Goal: Information Seeking & Learning: Obtain resource

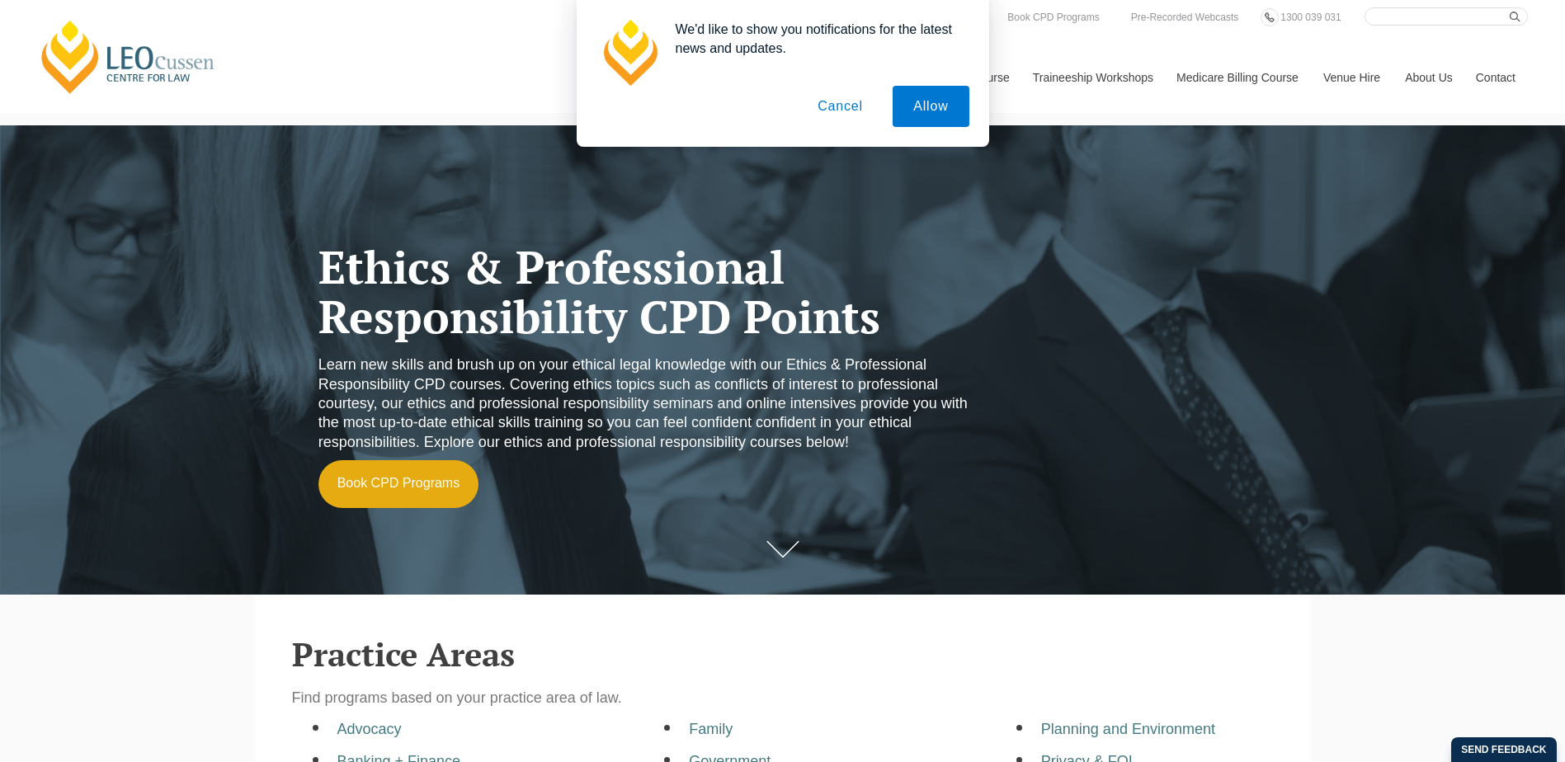
click at [832, 97] on button "Cancel" at bounding box center [840, 106] width 87 height 41
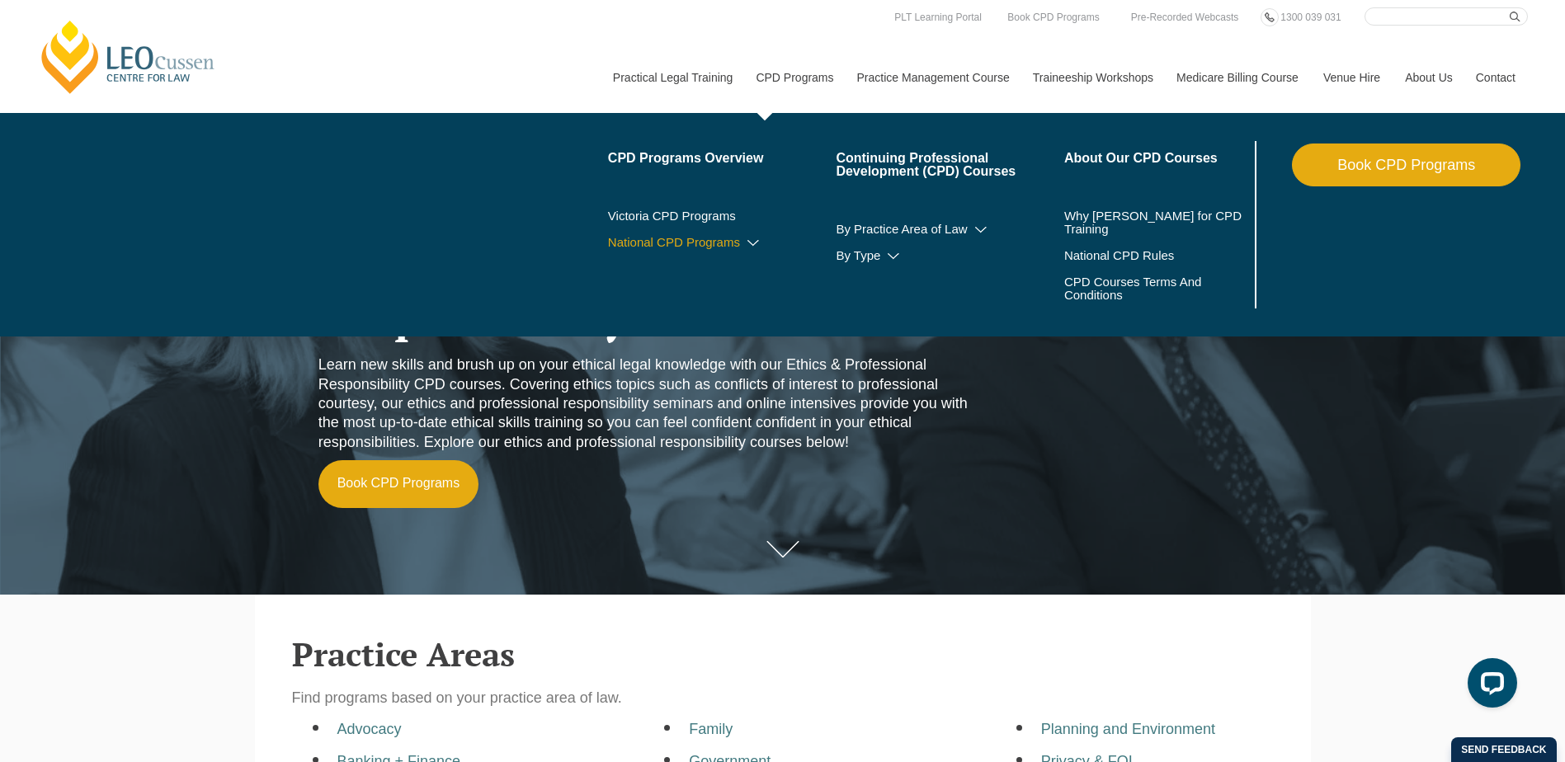
click at [757, 240] on icon at bounding box center [753, 244] width 17 height 12
click at [696, 243] on link "National CPD Programs" at bounding box center [722, 242] width 229 height 13
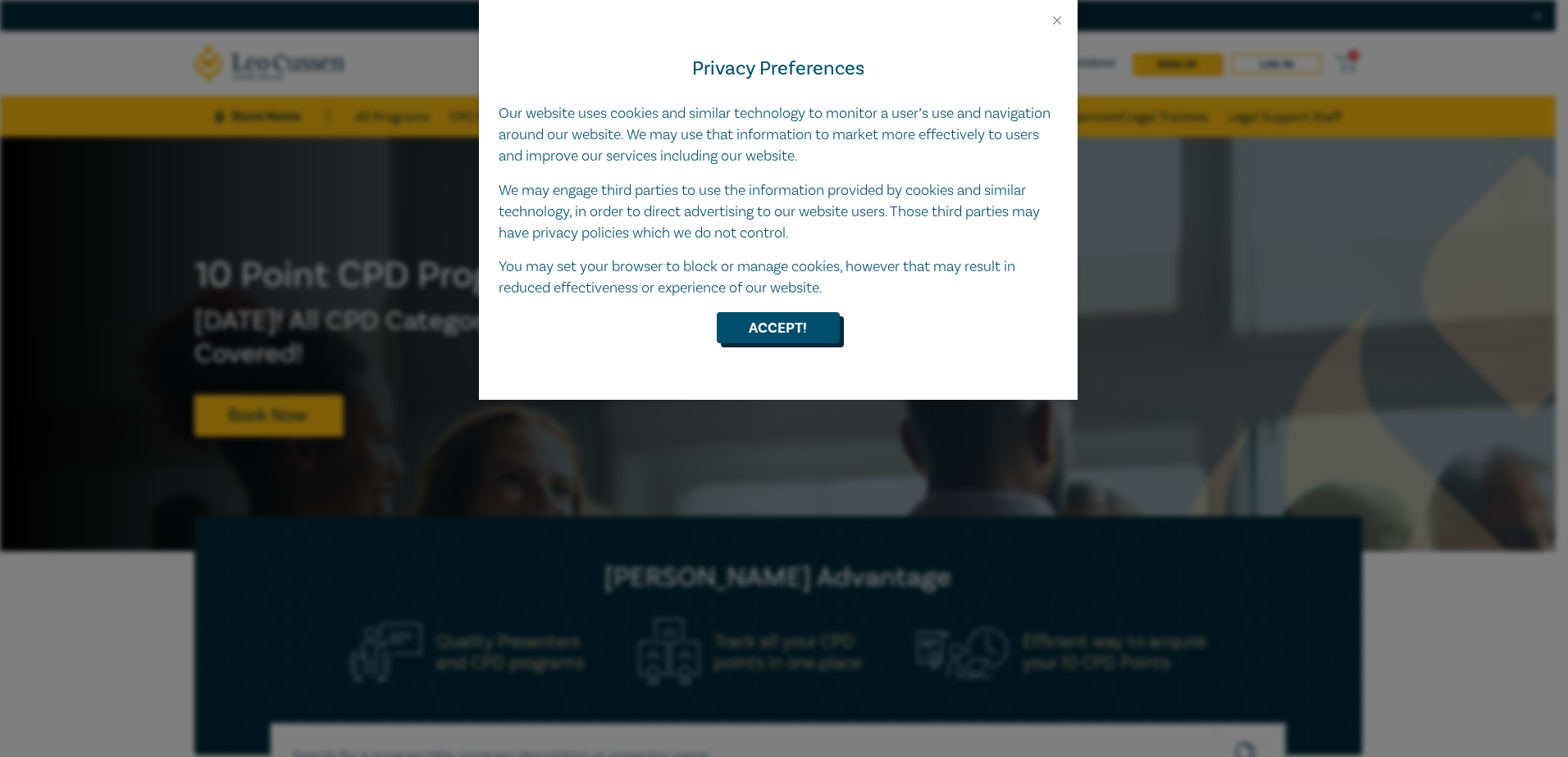
click at [778, 340] on button "Accept!" at bounding box center [778, 327] width 123 height 31
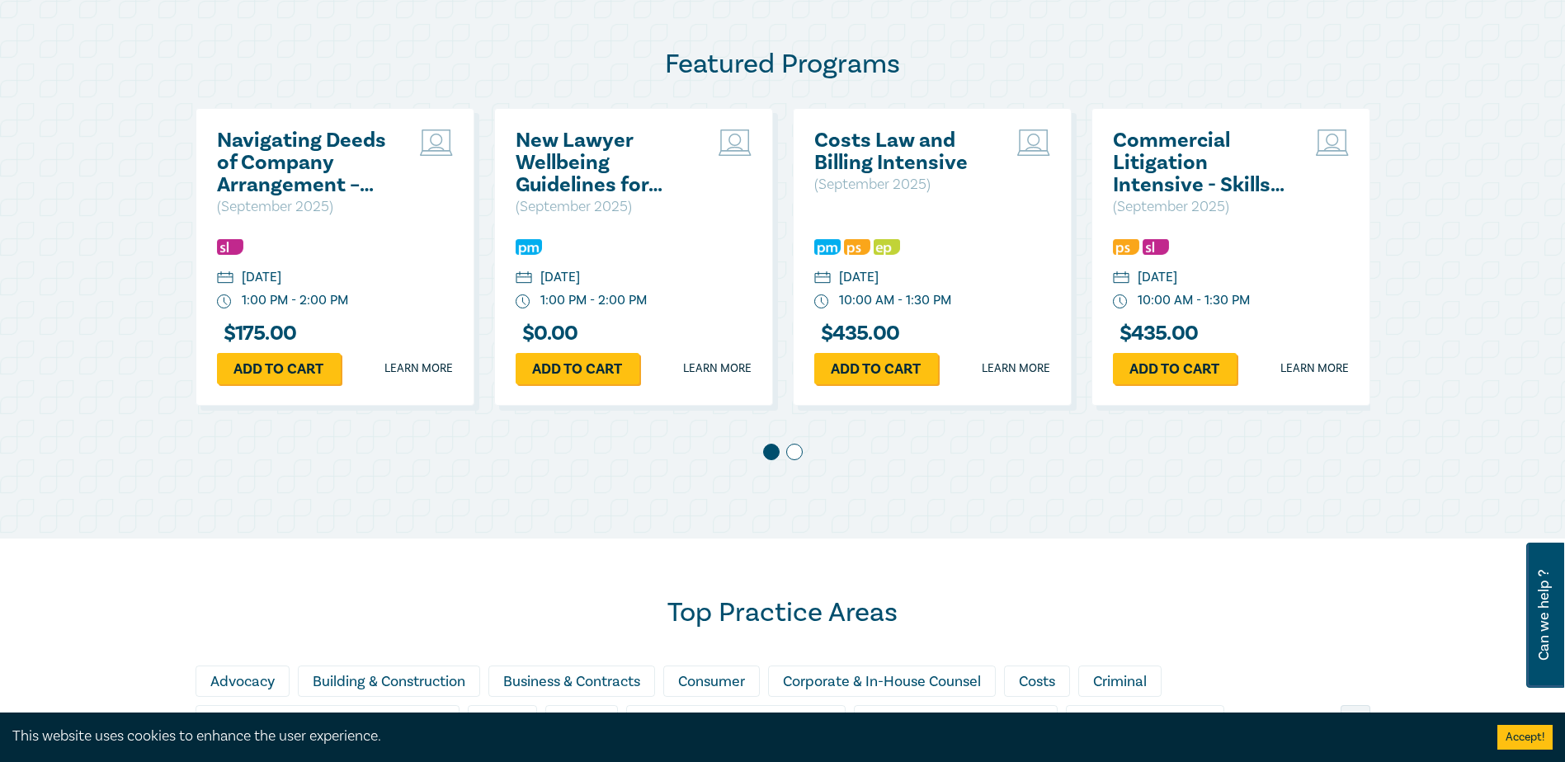
scroll to position [825, 0]
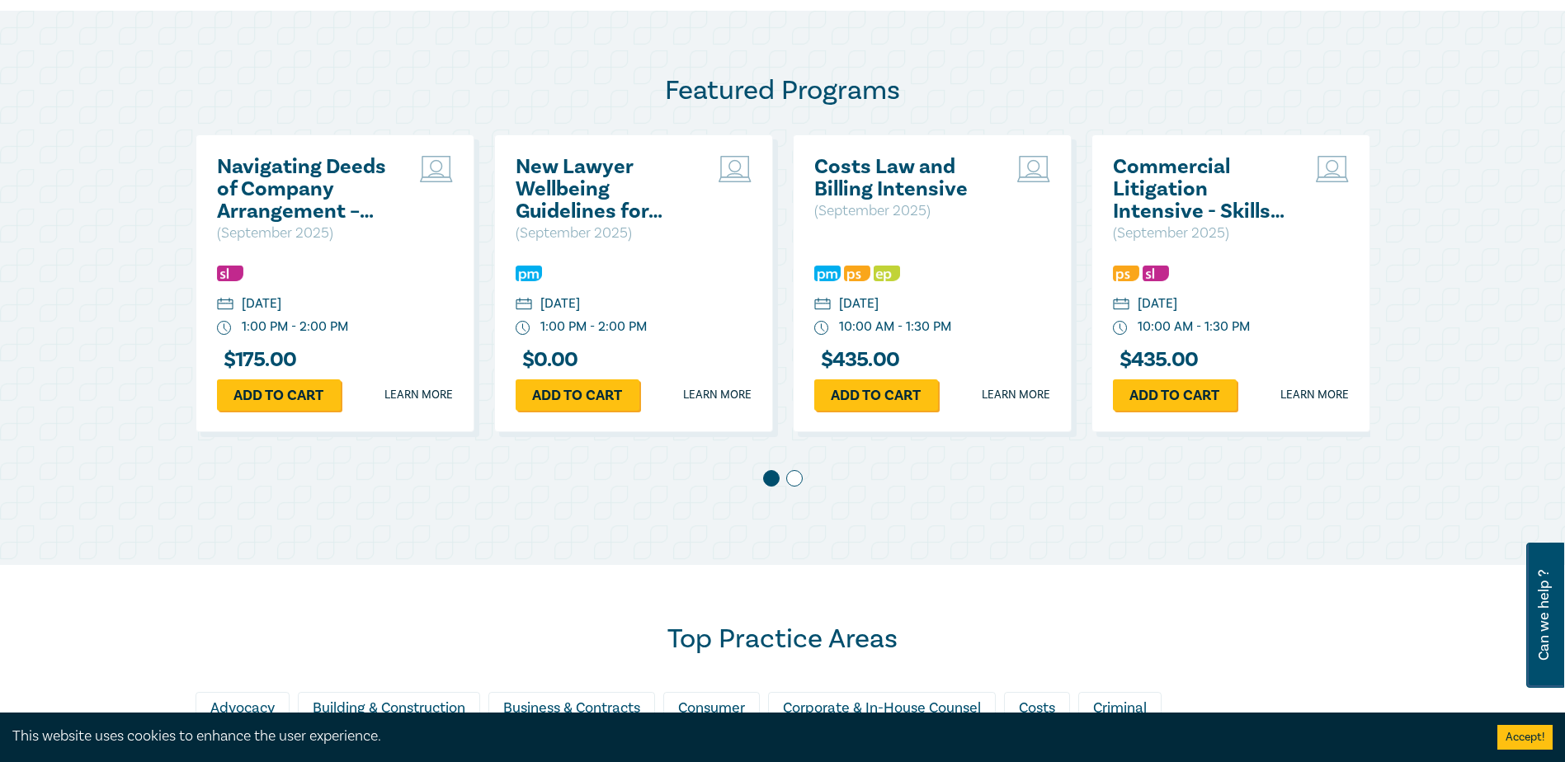
click at [792, 479] on span at bounding box center [794, 478] width 17 height 17
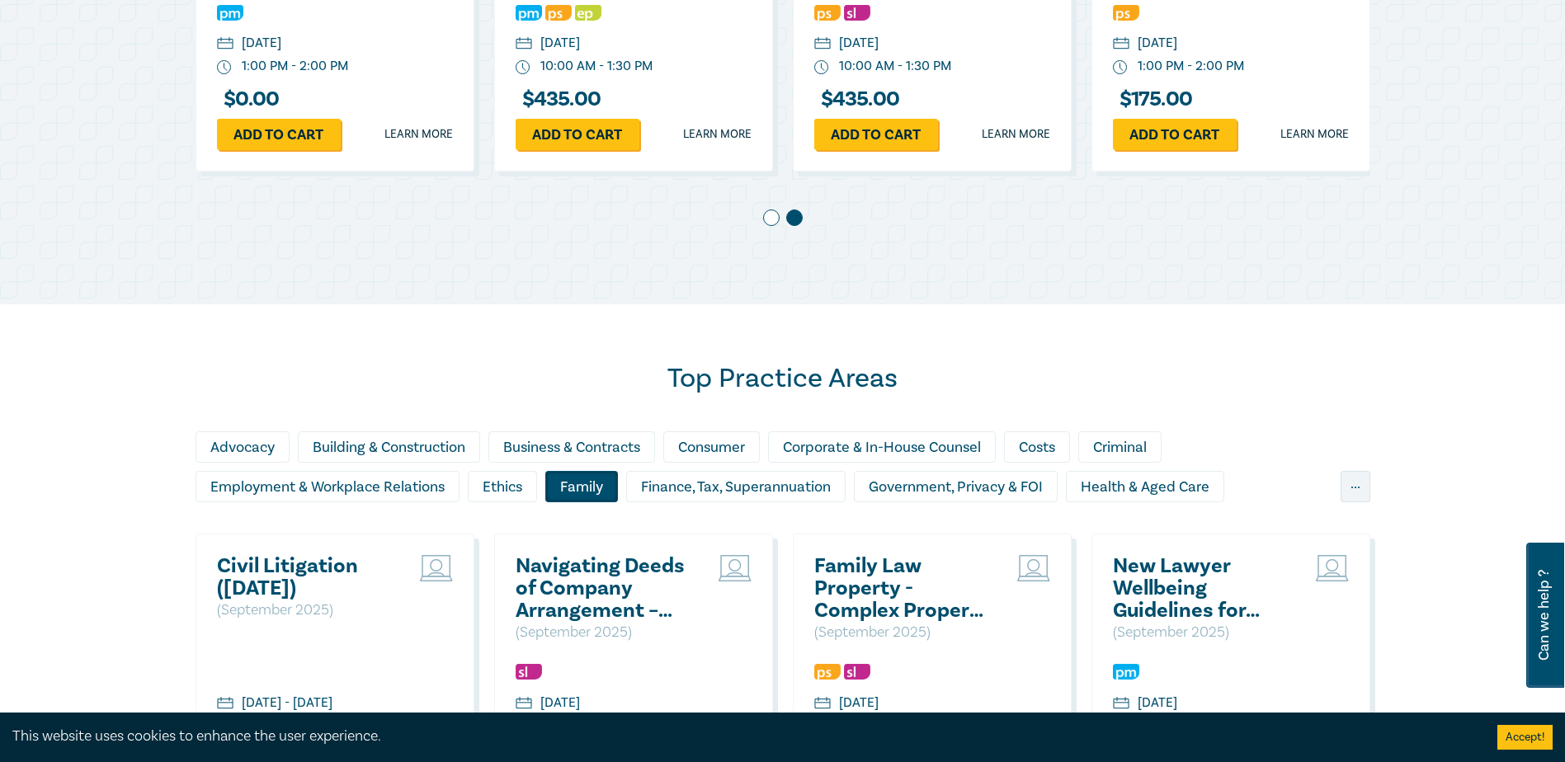
scroll to position [1100, 0]
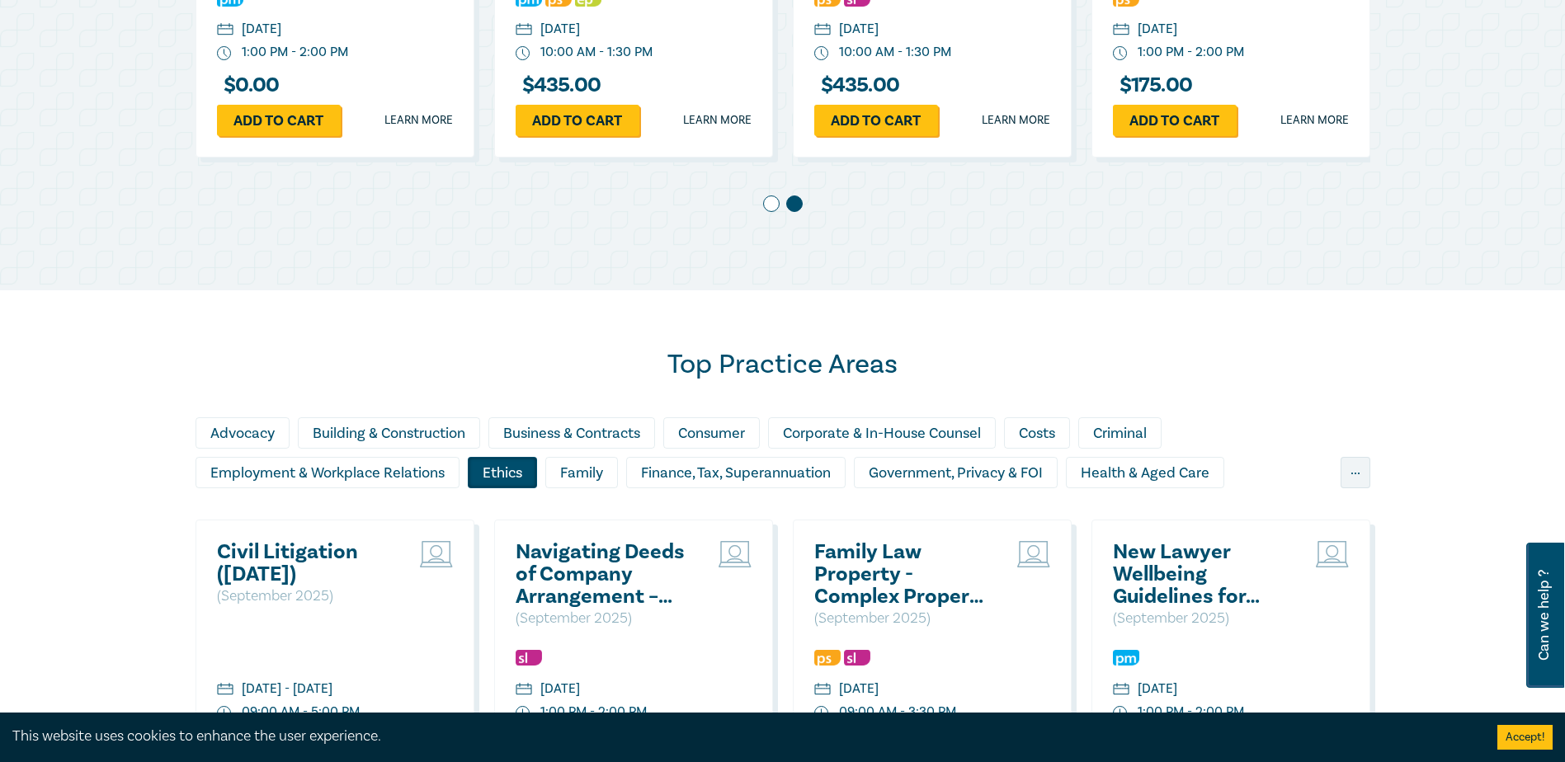
click at [503, 470] on div "Ethics" at bounding box center [502, 472] width 69 height 31
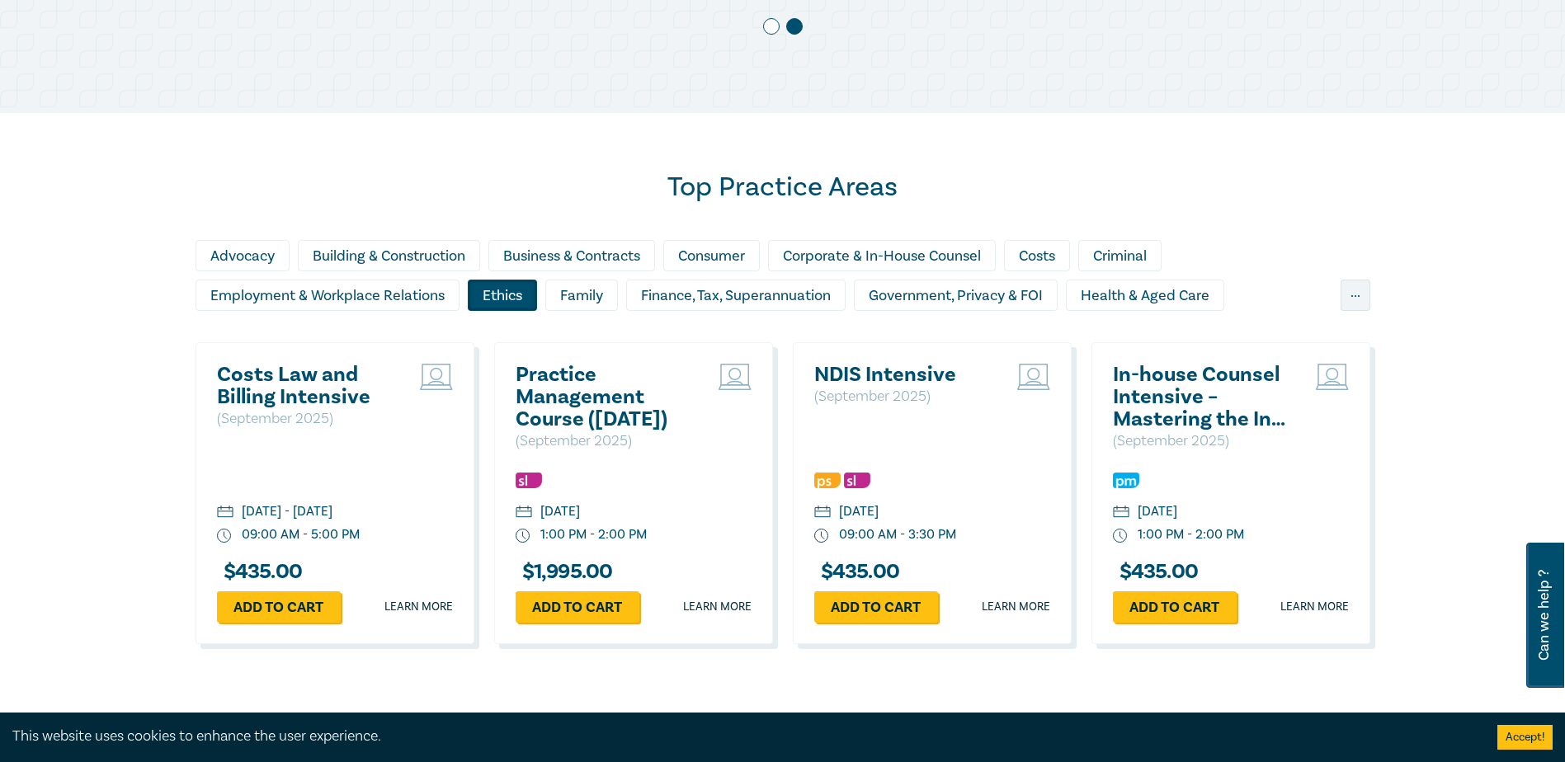
scroll to position [1376, 0]
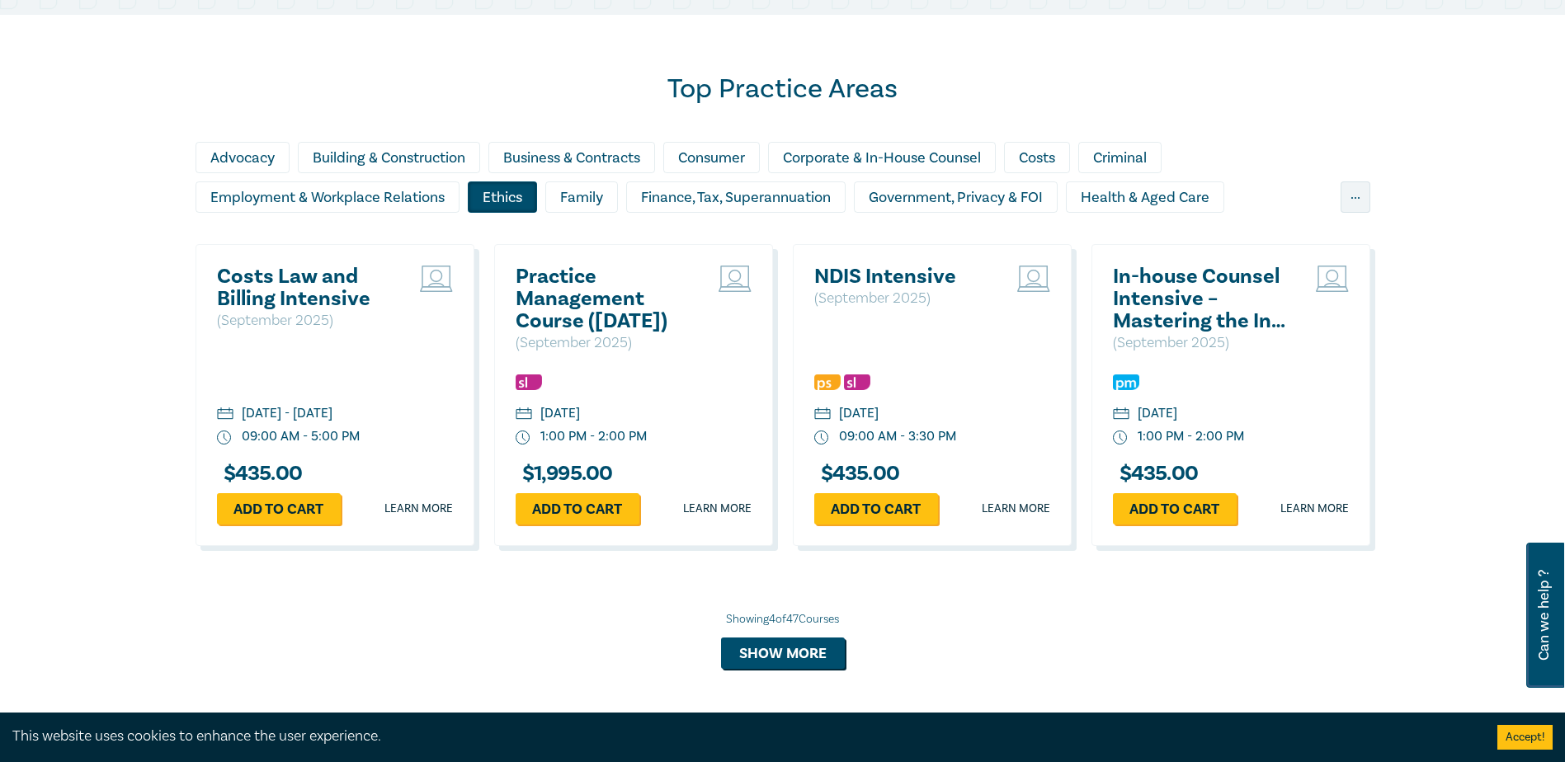
click at [1338, 196] on div "Advocacy Building & Construction Business & Contracts Consumer Corporate & In-H…" at bounding box center [783, 181] width 1175 height 79
click at [1349, 196] on div "..." at bounding box center [1356, 197] width 30 height 31
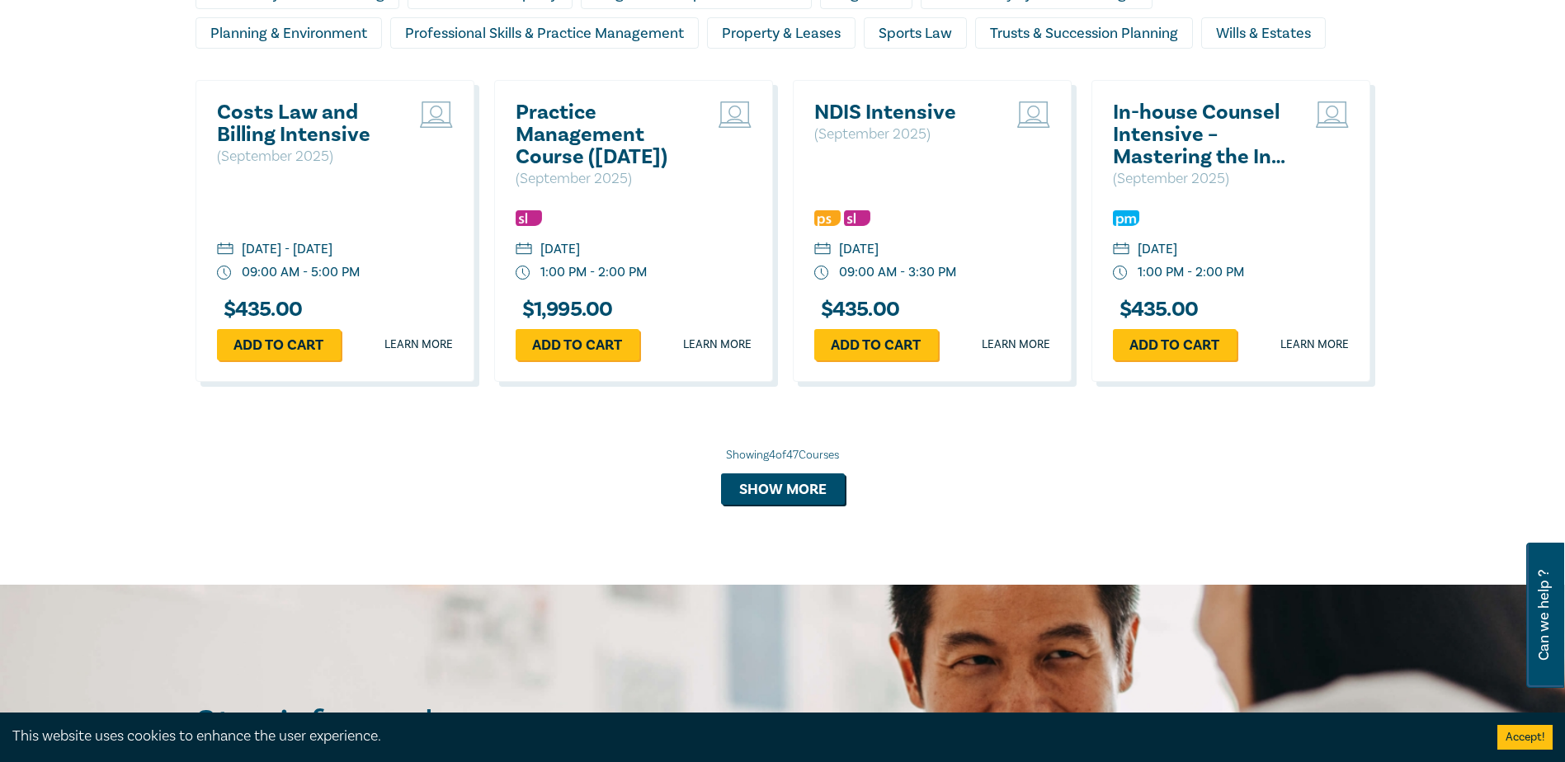
scroll to position [1650, 0]
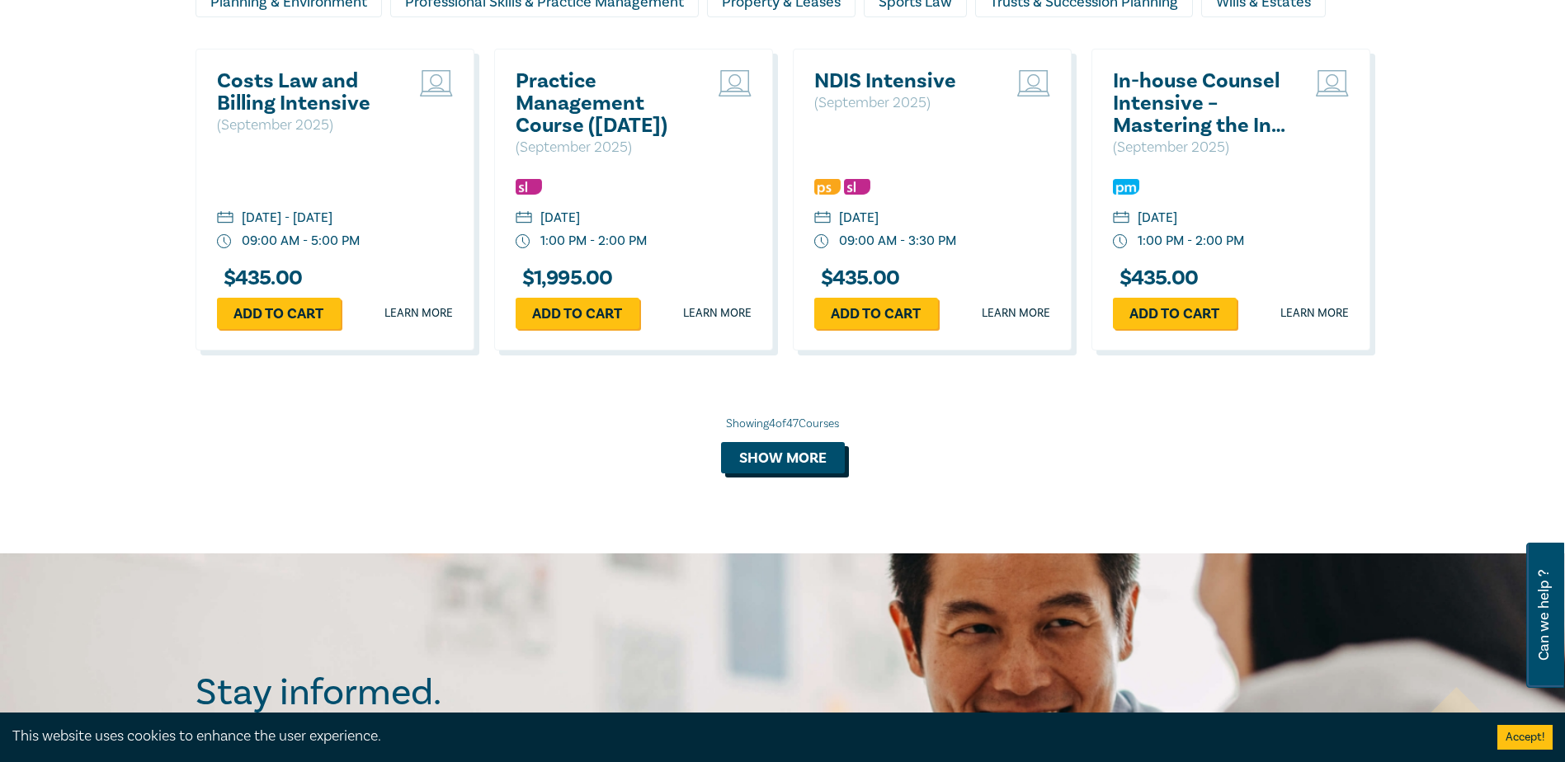
click at [781, 461] on button "Show more" at bounding box center [783, 457] width 124 height 31
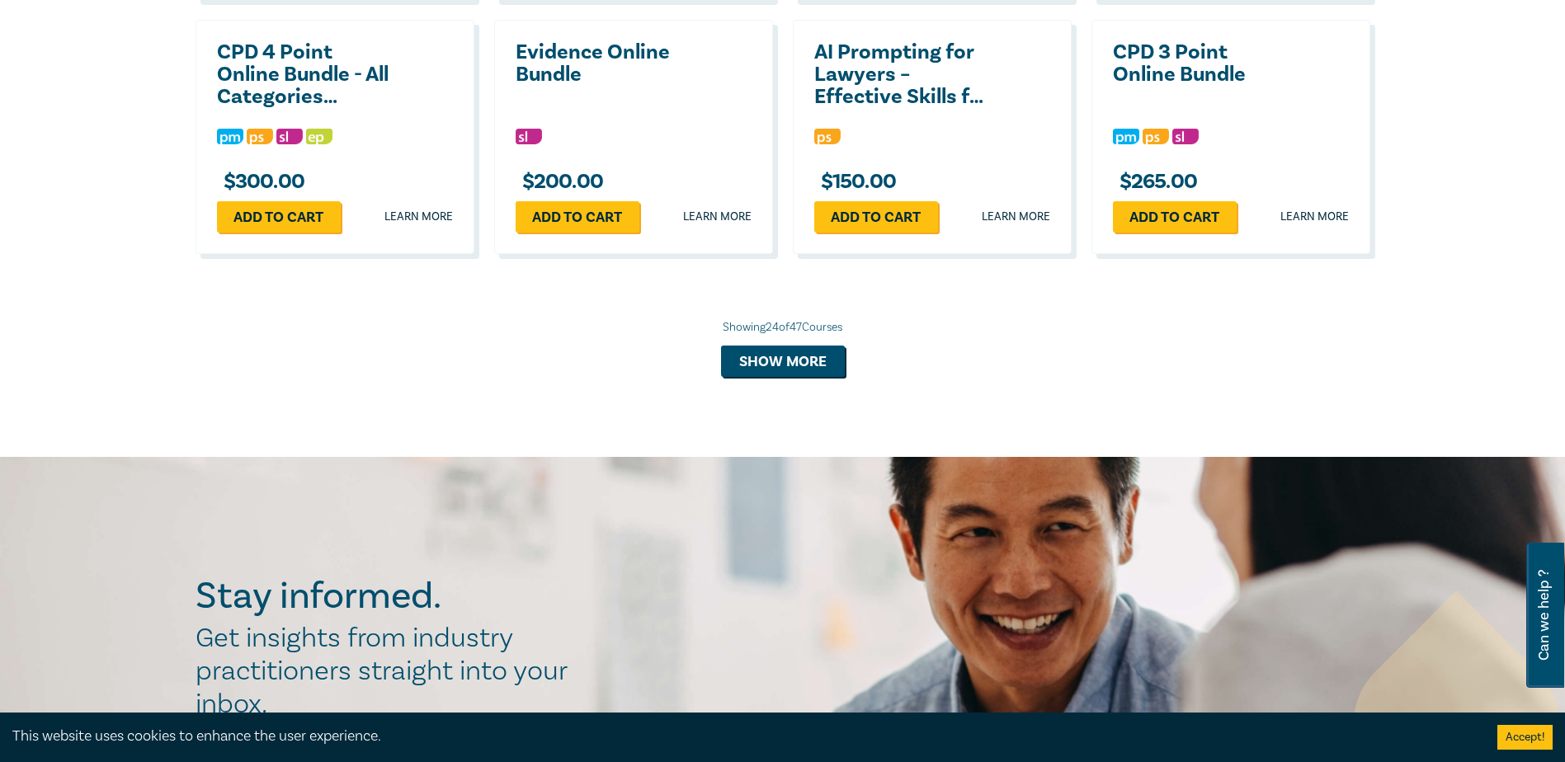
scroll to position [2905, 0]
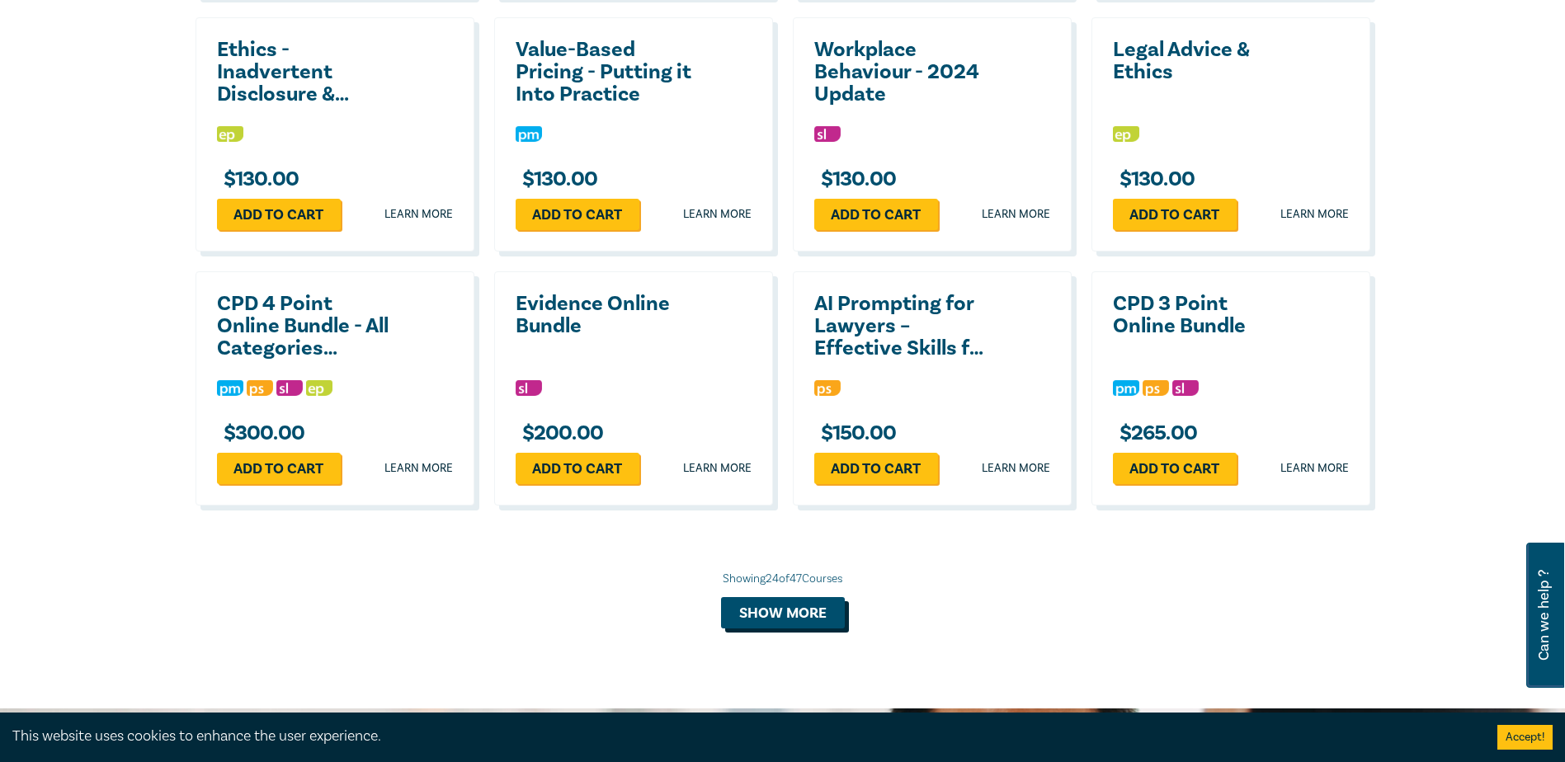
click at [802, 625] on button "Show more" at bounding box center [783, 612] width 124 height 31
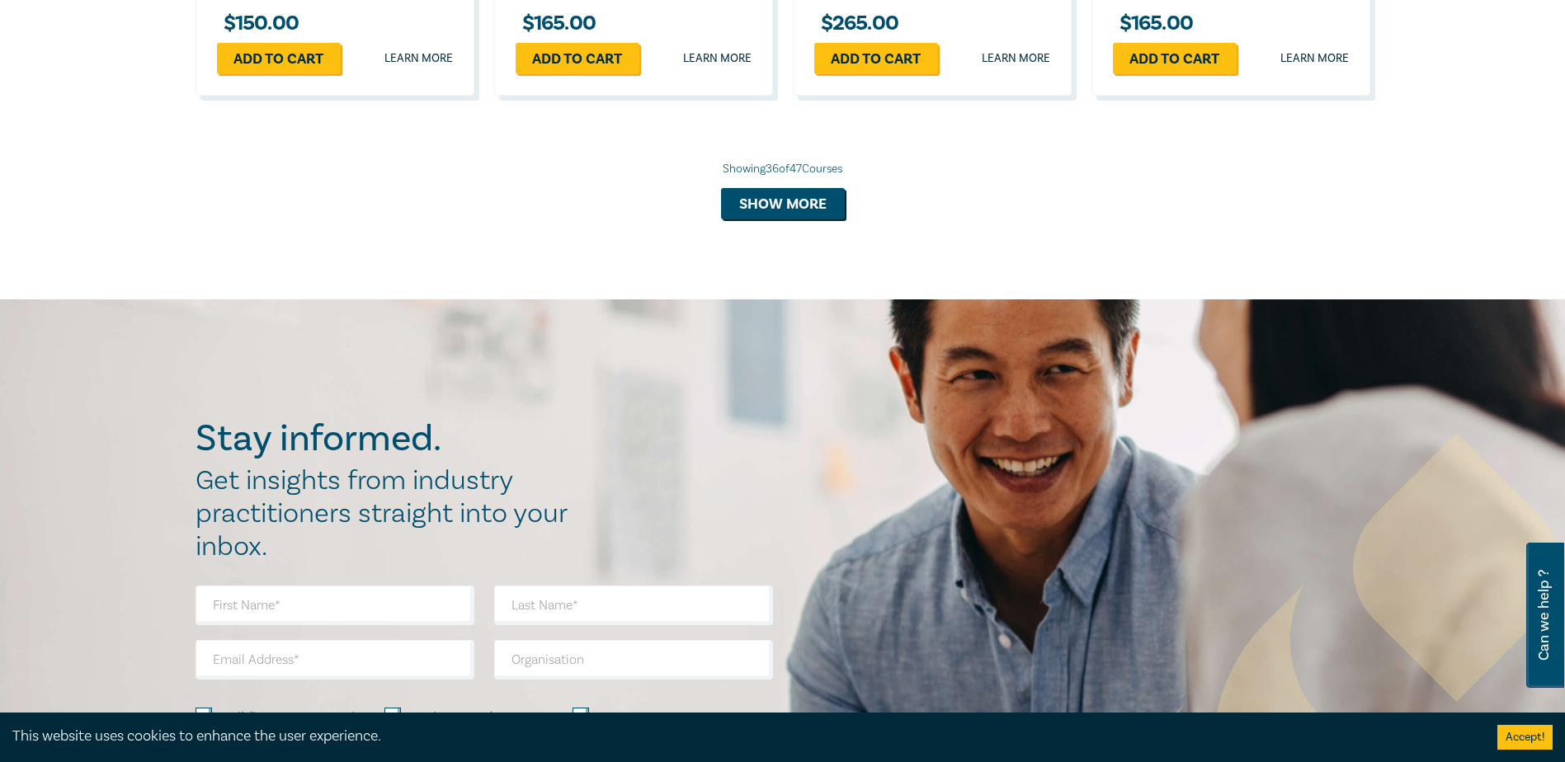
scroll to position [3943, 0]
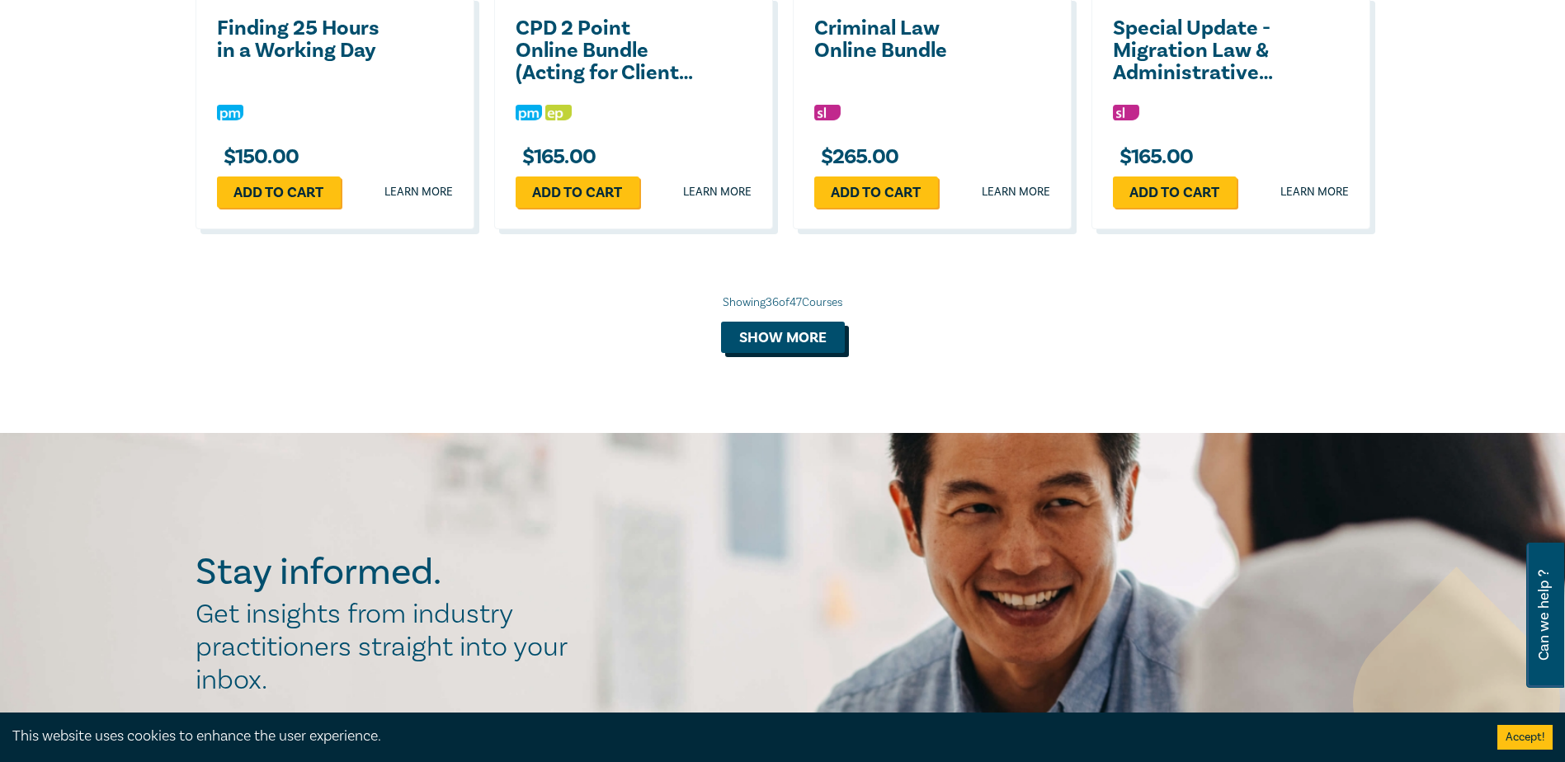
click at [765, 353] on button "Show more" at bounding box center [783, 337] width 124 height 31
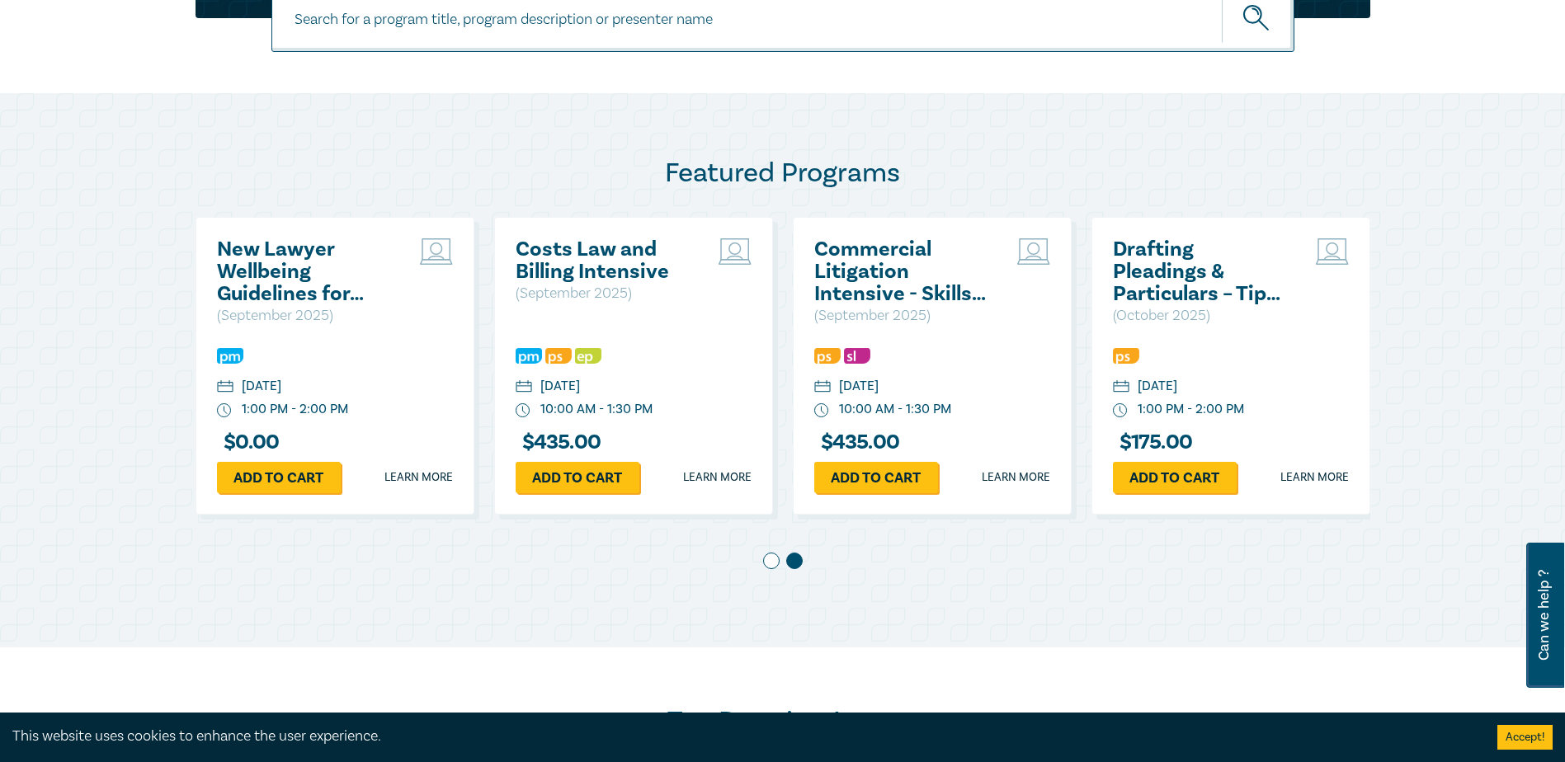
scroll to position [825, 0]
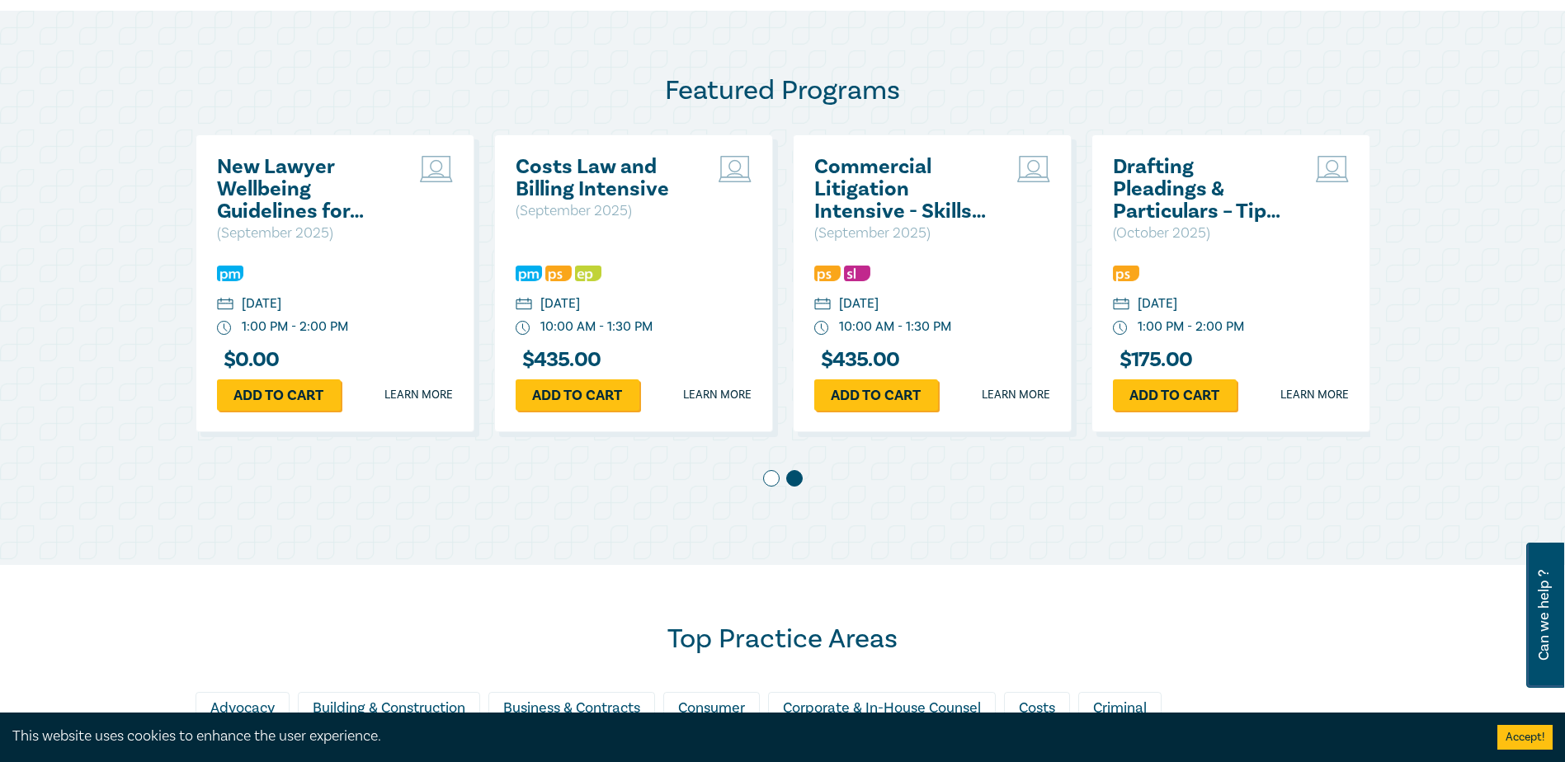
click at [781, 475] on div at bounding box center [783, 481] width 1175 height 23
click at [771, 479] on span at bounding box center [771, 478] width 17 height 17
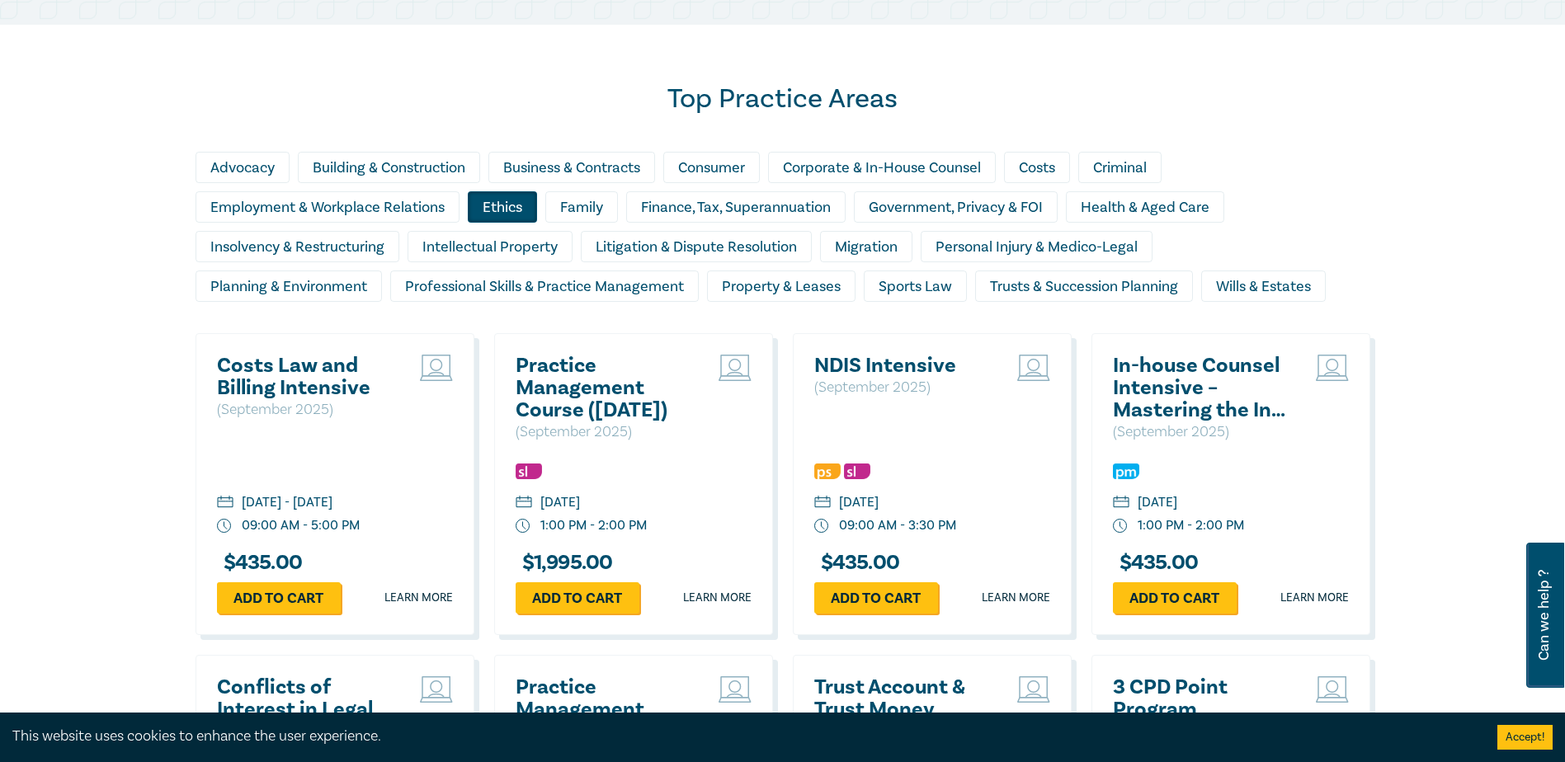
scroll to position [1376, 0]
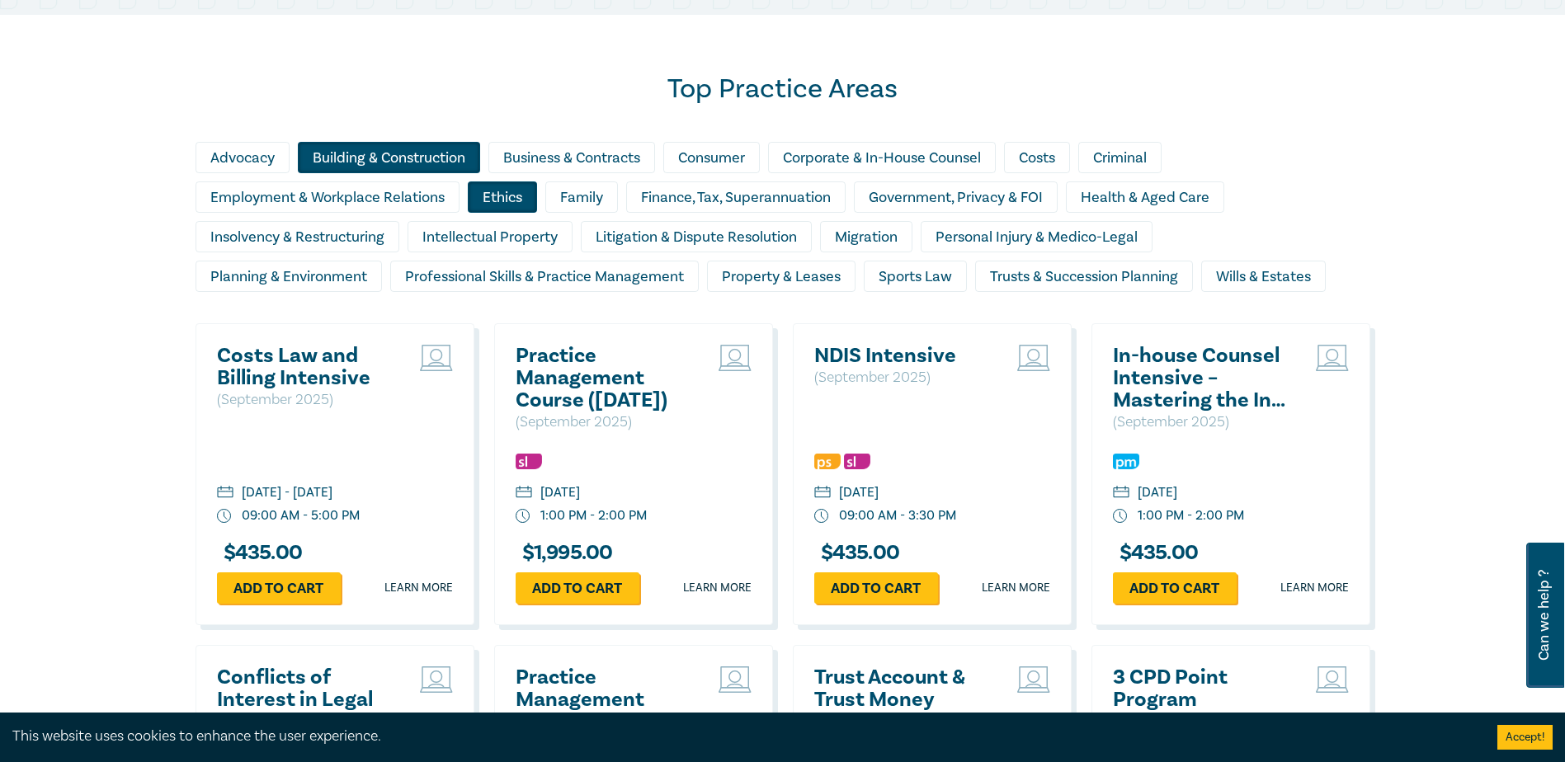
click at [374, 155] on div "Building & Construction" at bounding box center [389, 157] width 182 height 31
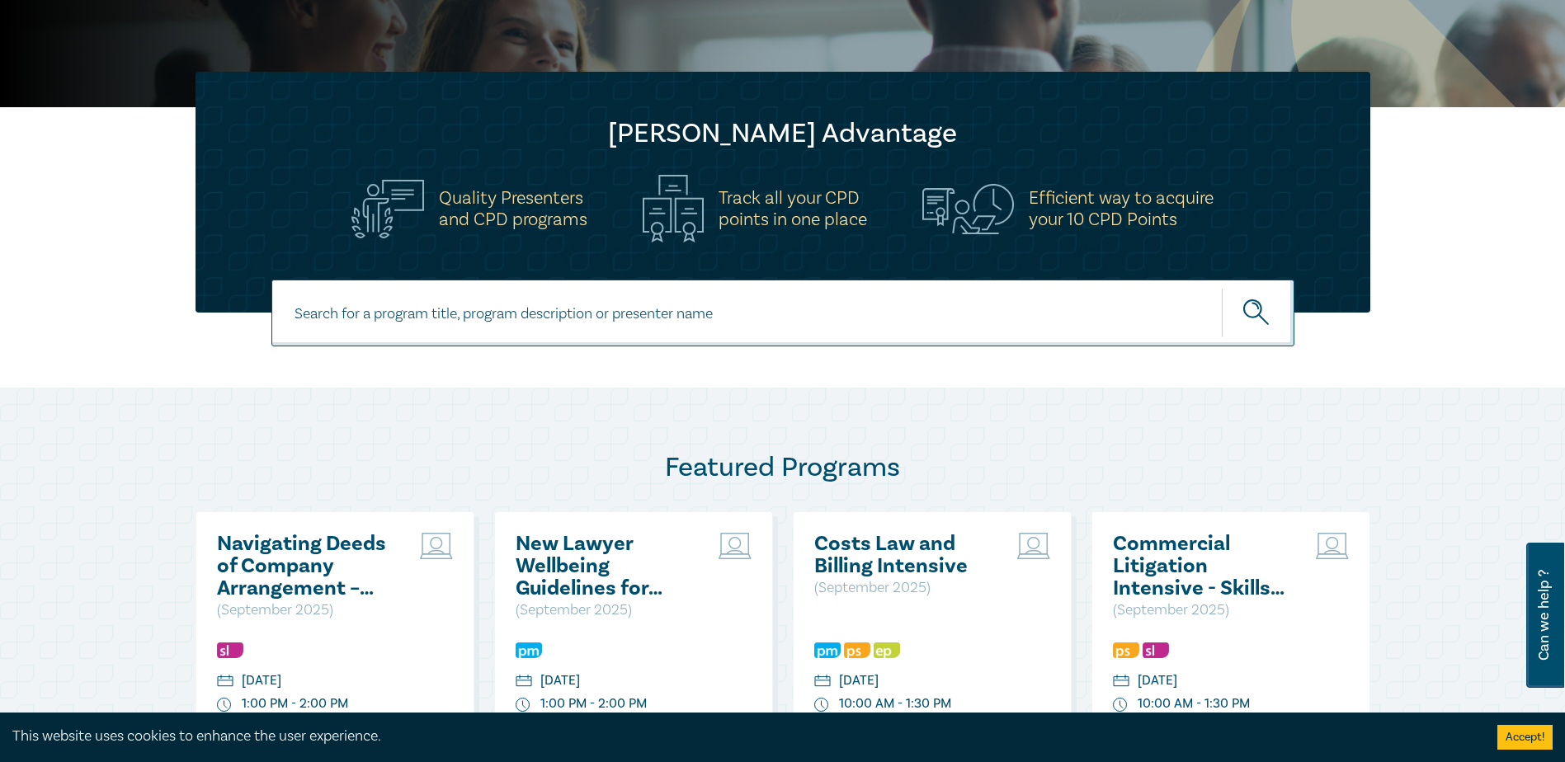
scroll to position [0, 0]
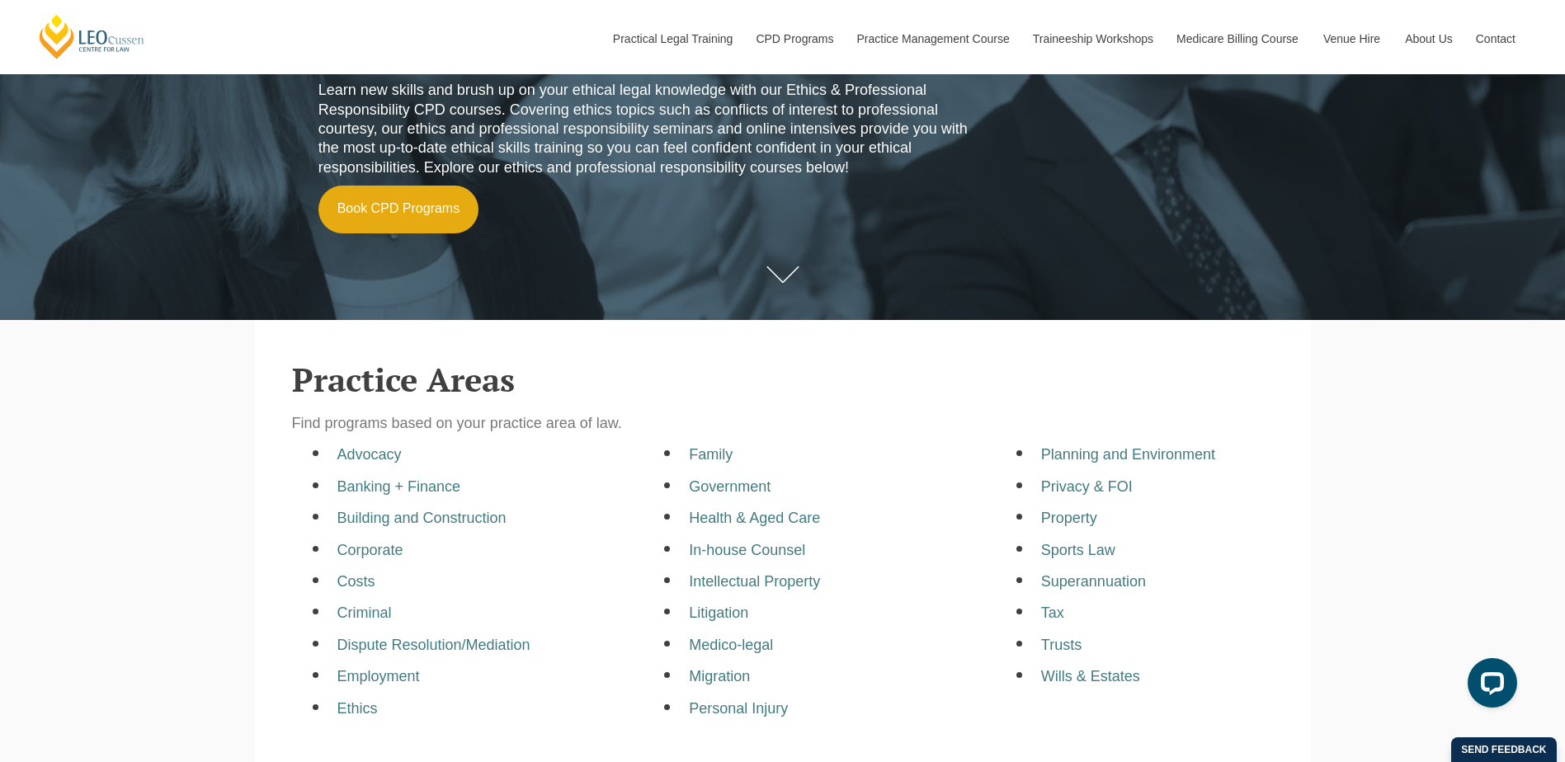
scroll to position [550, 0]
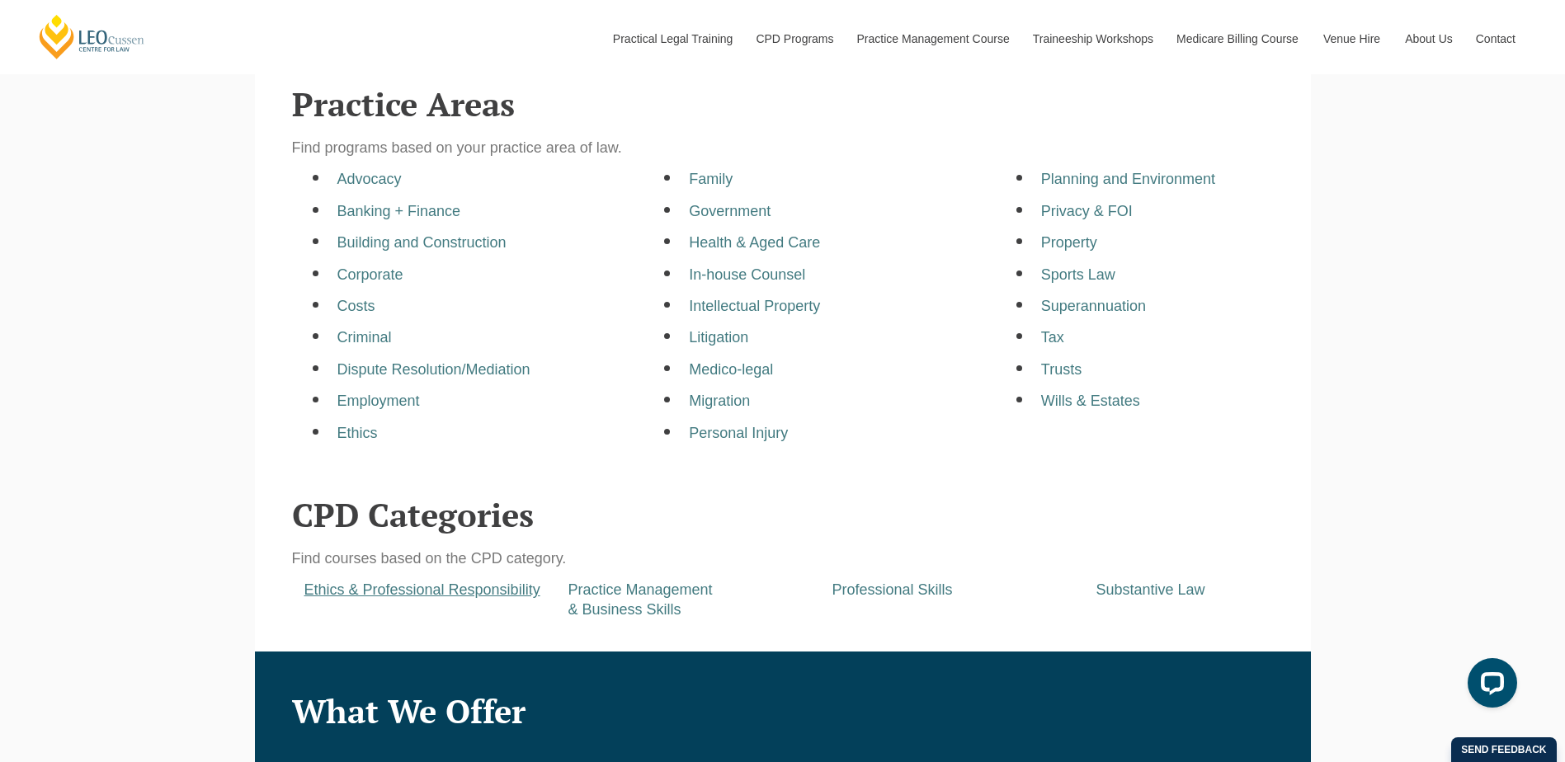
click at [394, 589] on a=pages/cpd-programs&taxons=pages/cpd-programs/cpd-category/ethics-and-professional-responsibility&_gl=1*hjj93b*_gcl_au*OTA0NDQyODE1LjE3NTc2NDk4OTQ "Ethics & Professional Responsibility" at bounding box center [422, 590] width 236 height 17
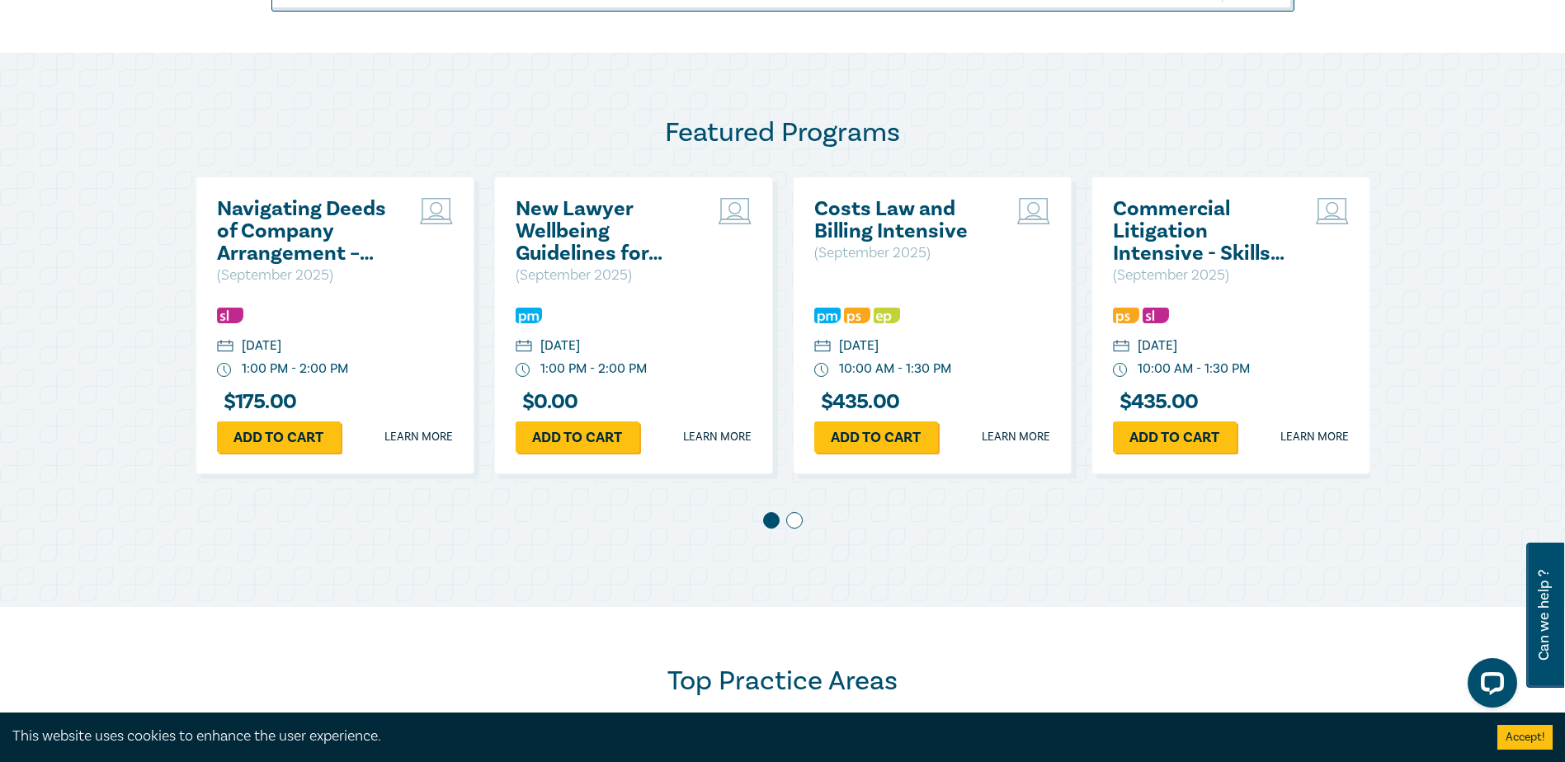
scroll to position [825, 0]
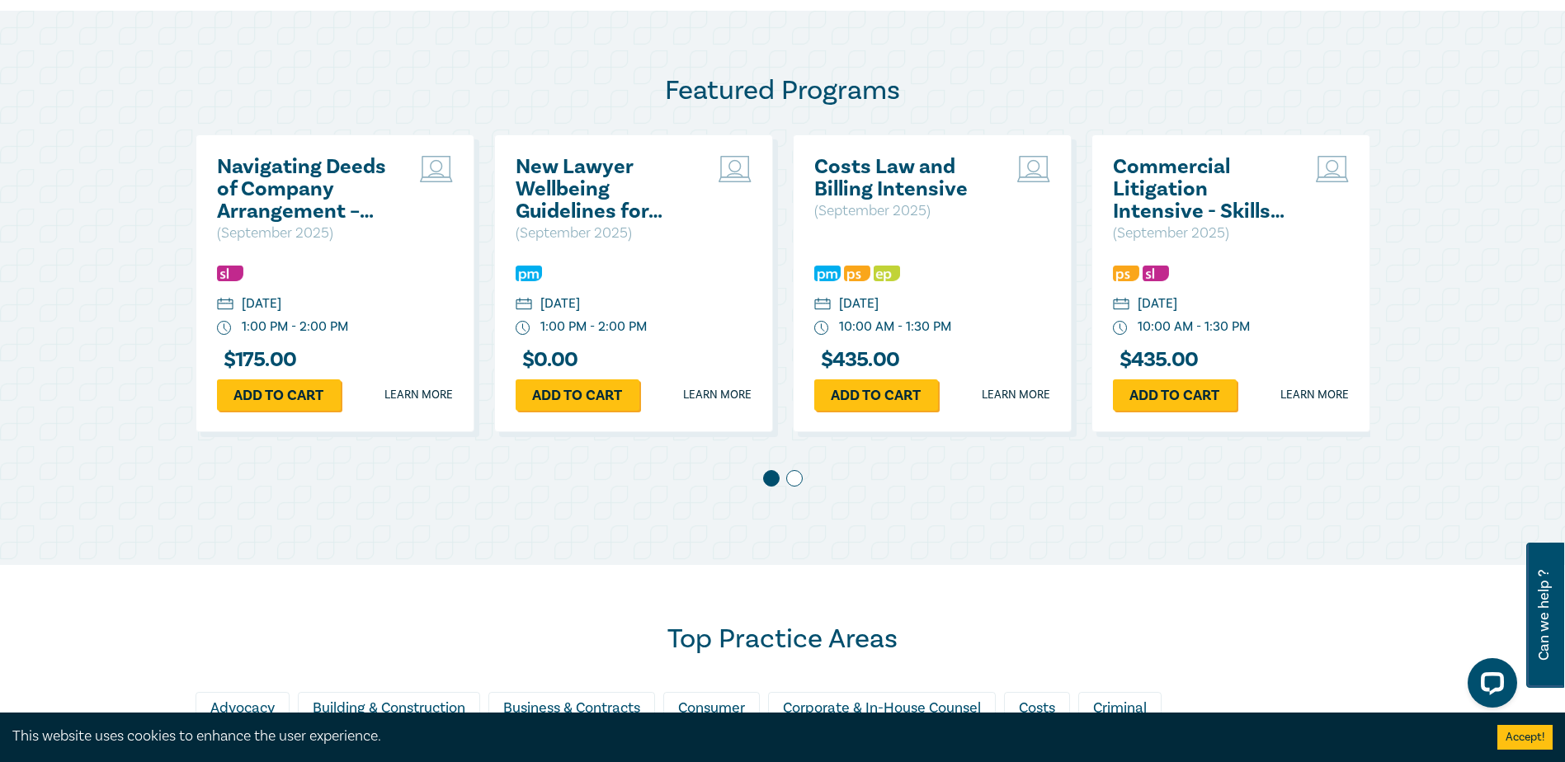
click at [595, 198] on h2 "New Lawyer Wellbeing Guidelines for Legal Workplaces" at bounding box center [604, 189] width 177 height 67
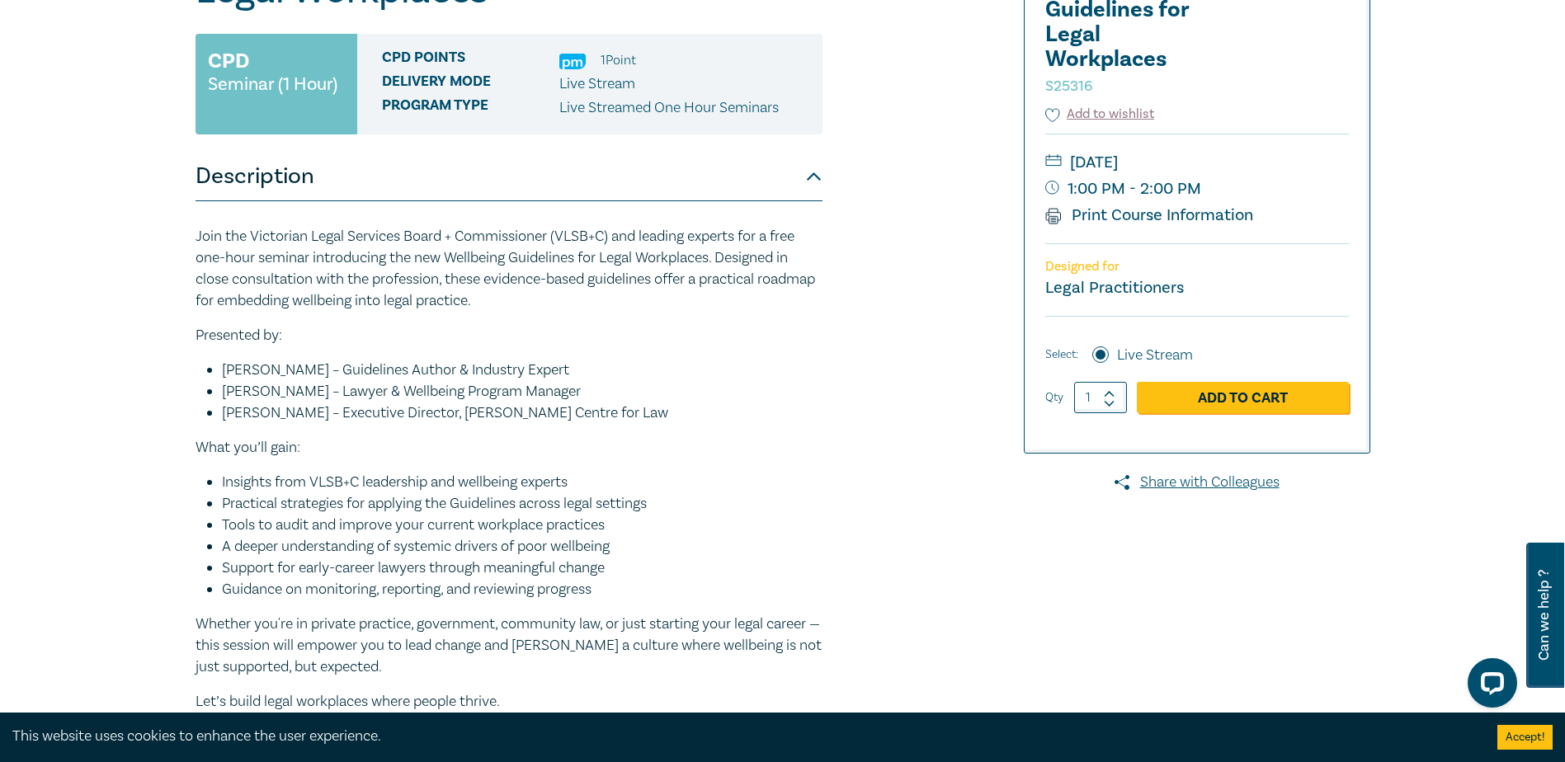
scroll to position [275, 0]
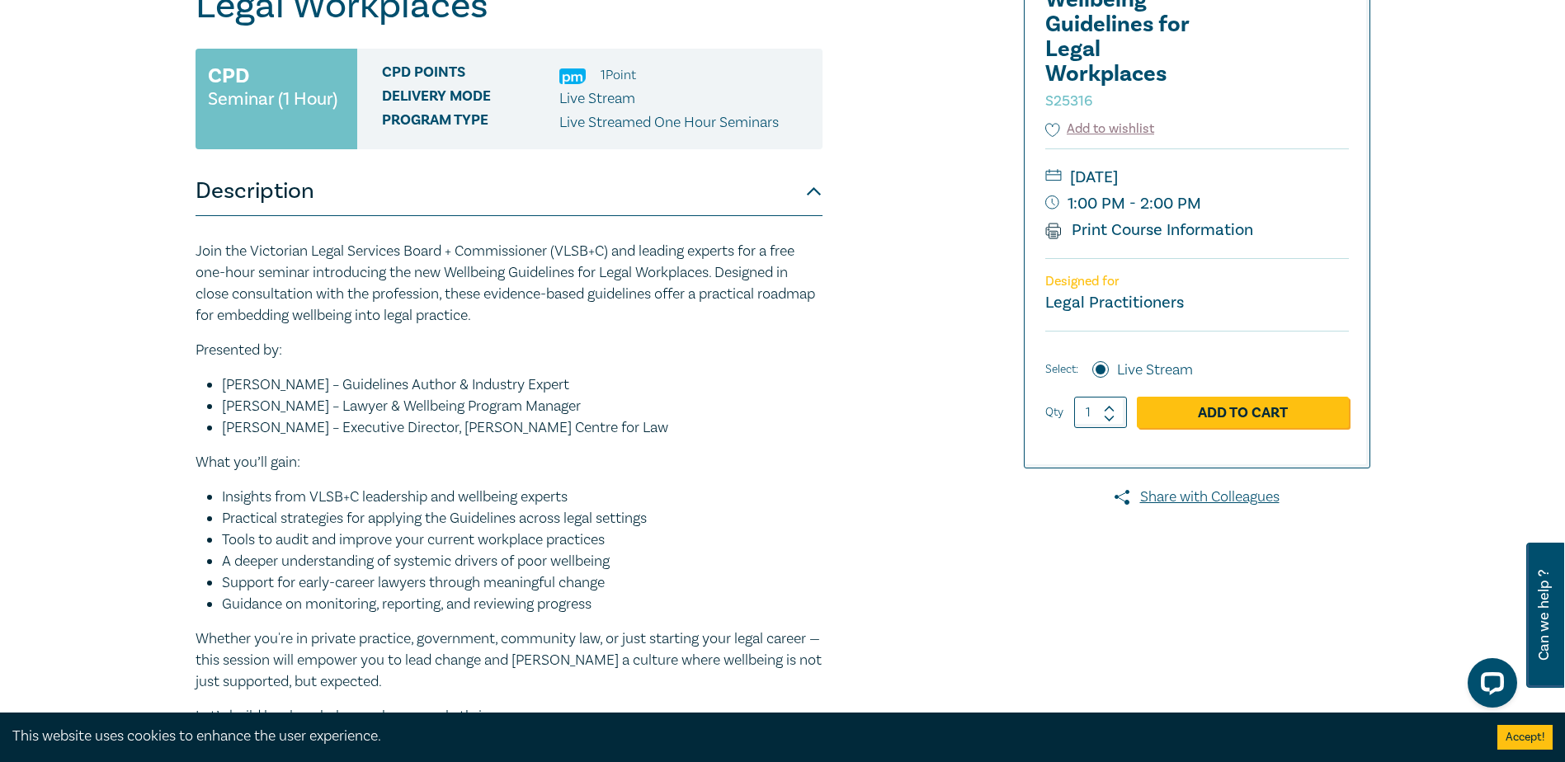
click at [570, 73] on img at bounding box center [572, 76] width 26 height 16
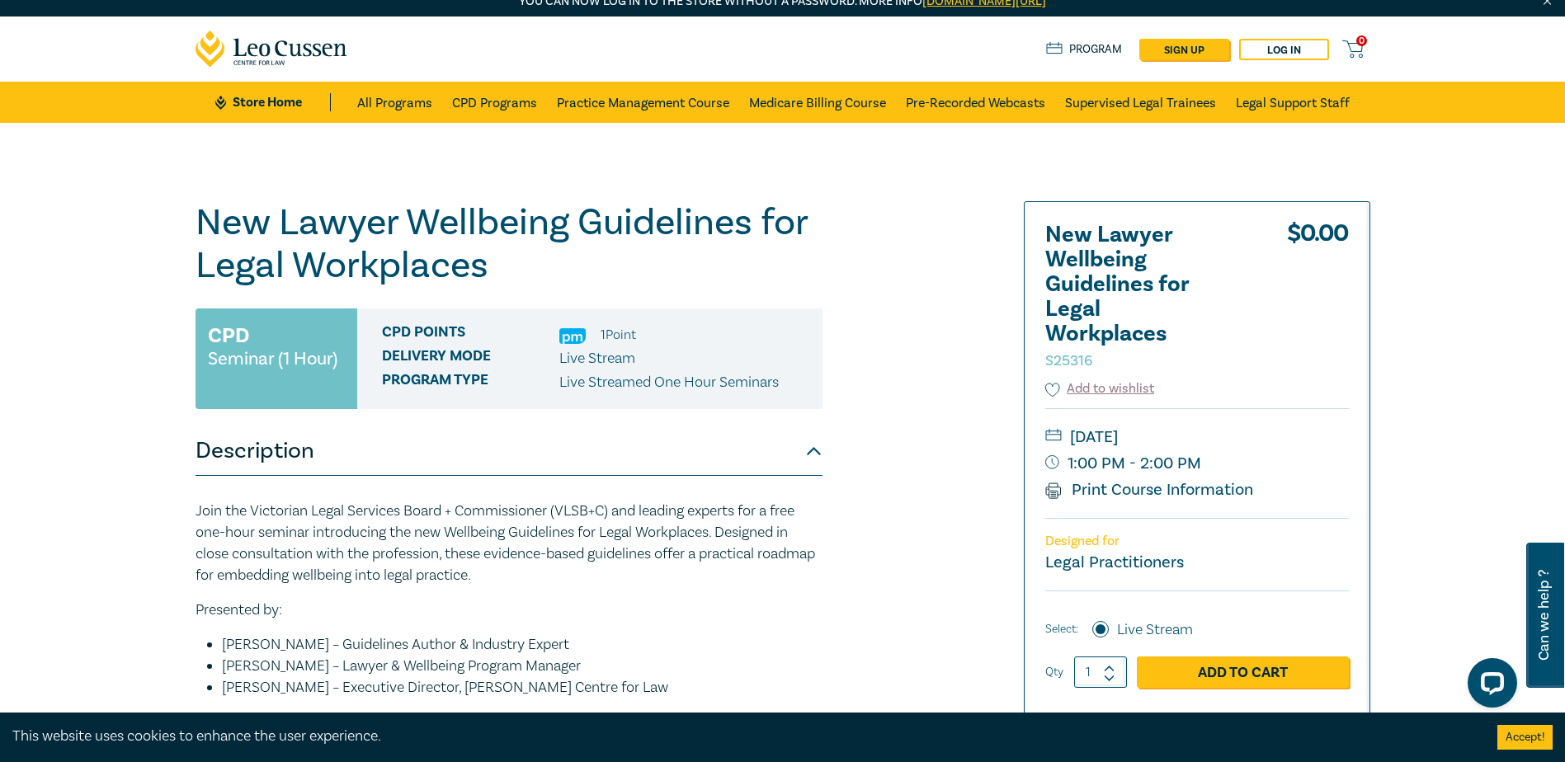
scroll to position [0, 0]
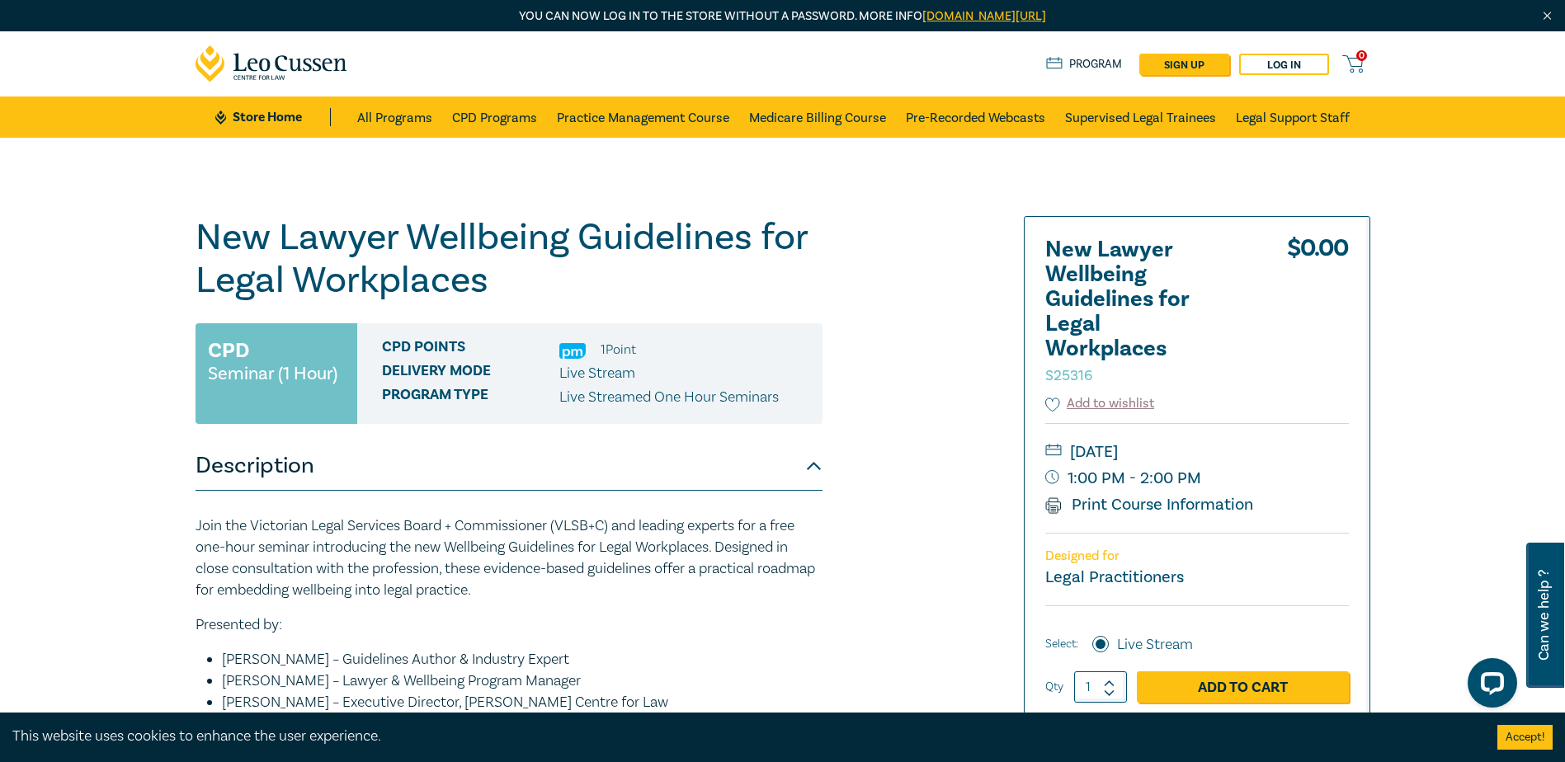
click at [573, 353] on img at bounding box center [572, 351] width 26 height 16
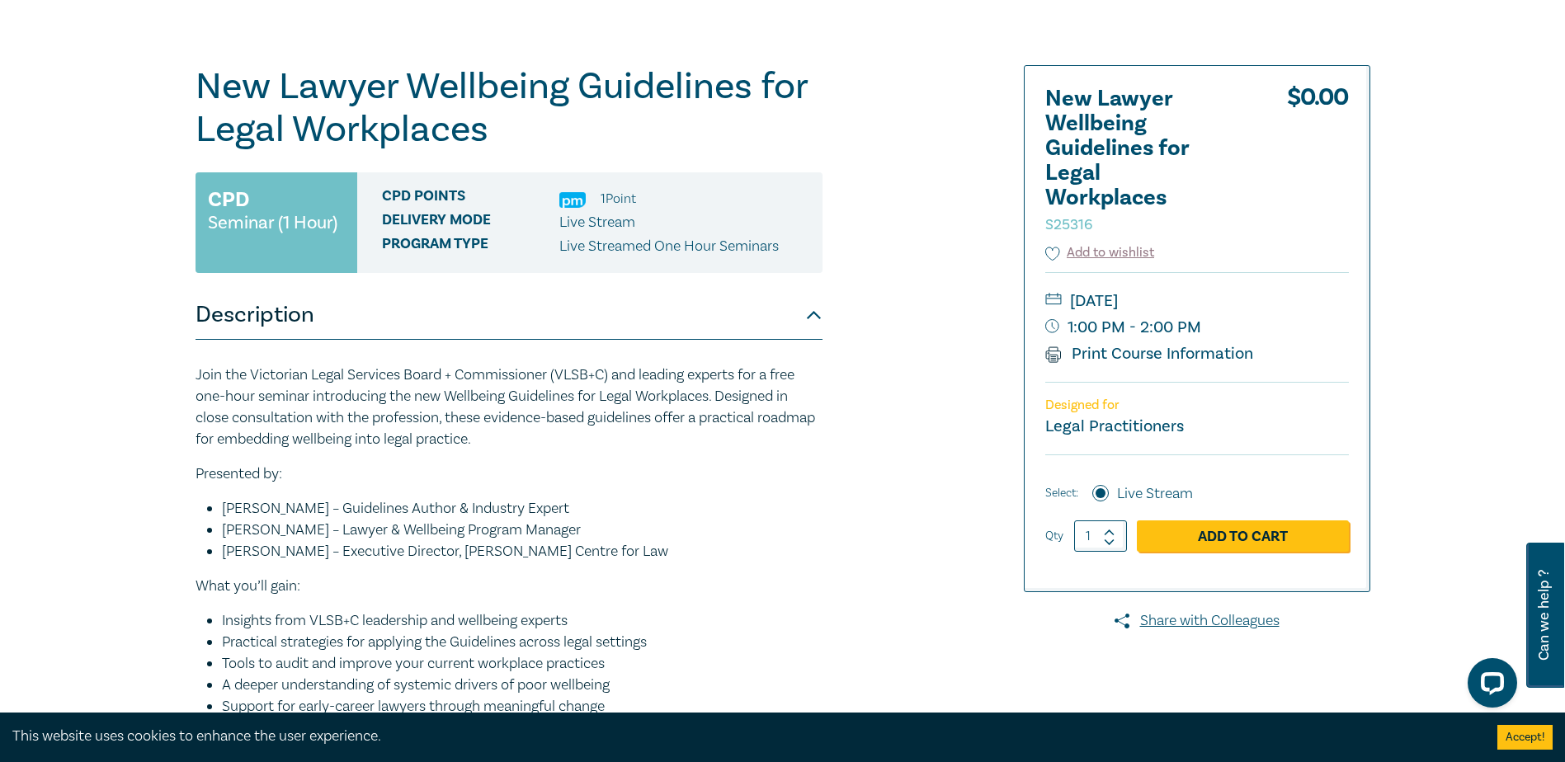
scroll to position [115, 0]
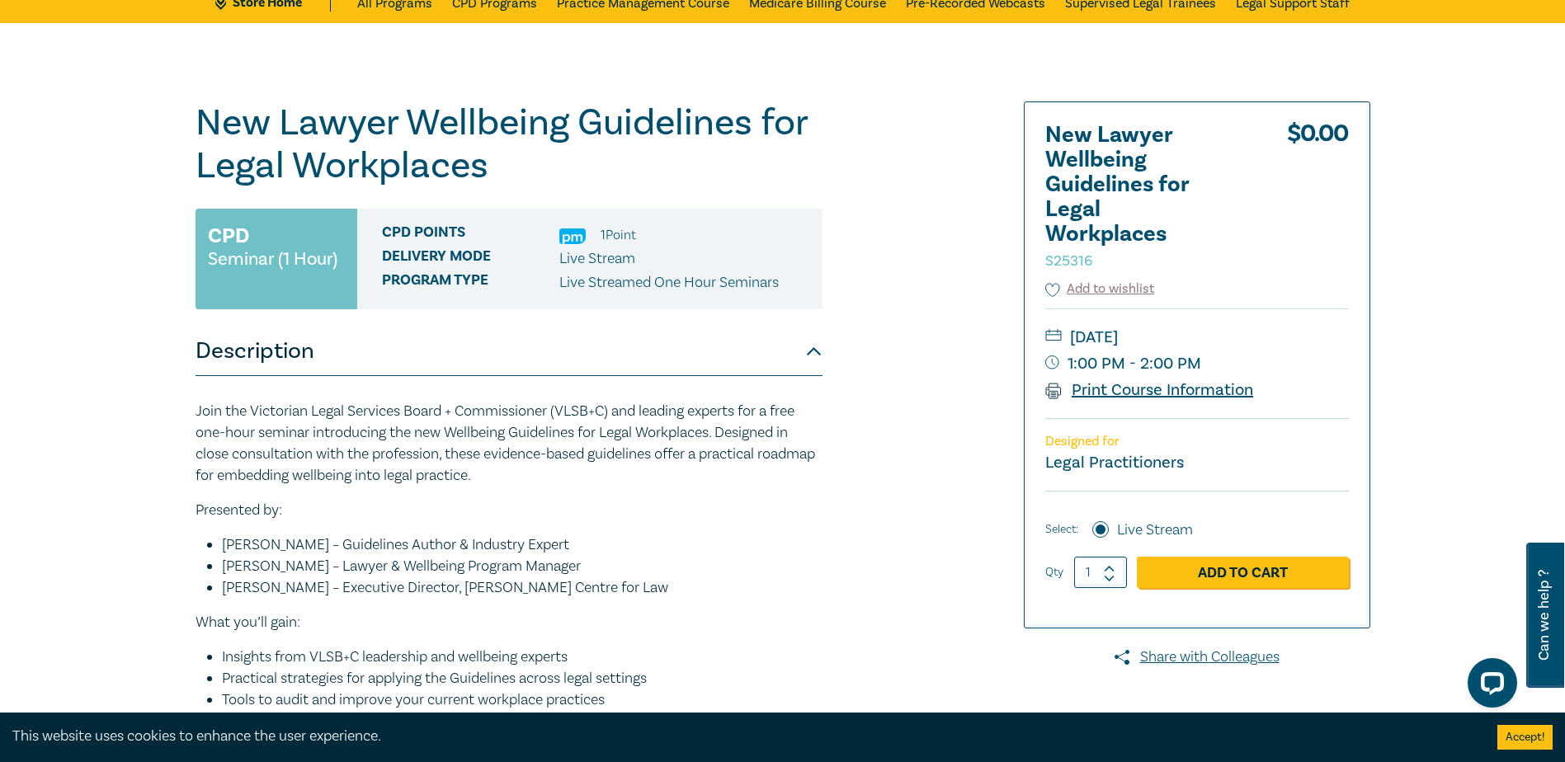
click at [1048, 392] on icon at bounding box center [1053, 391] width 17 height 17
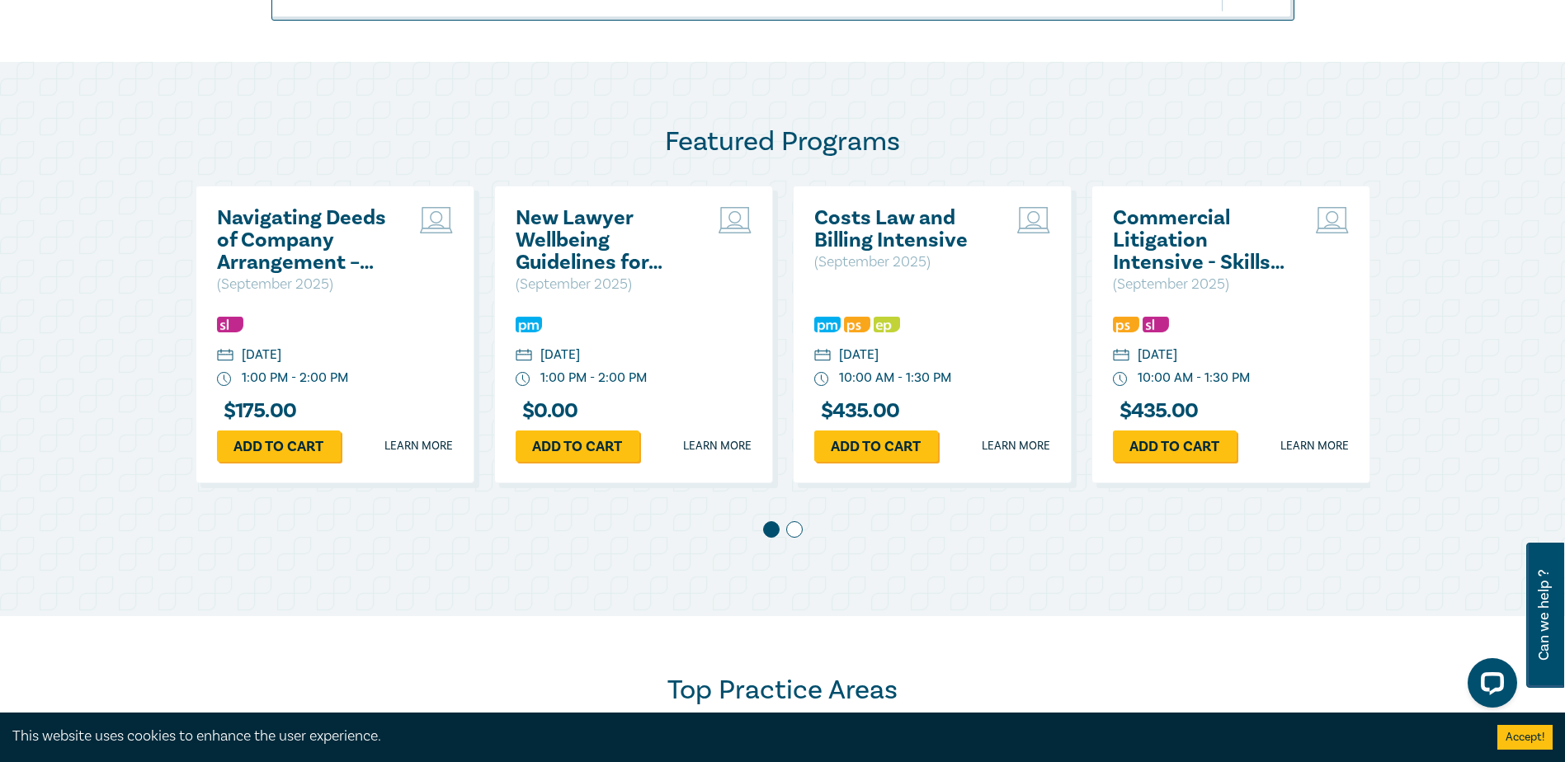
scroll to position [1179, 0]
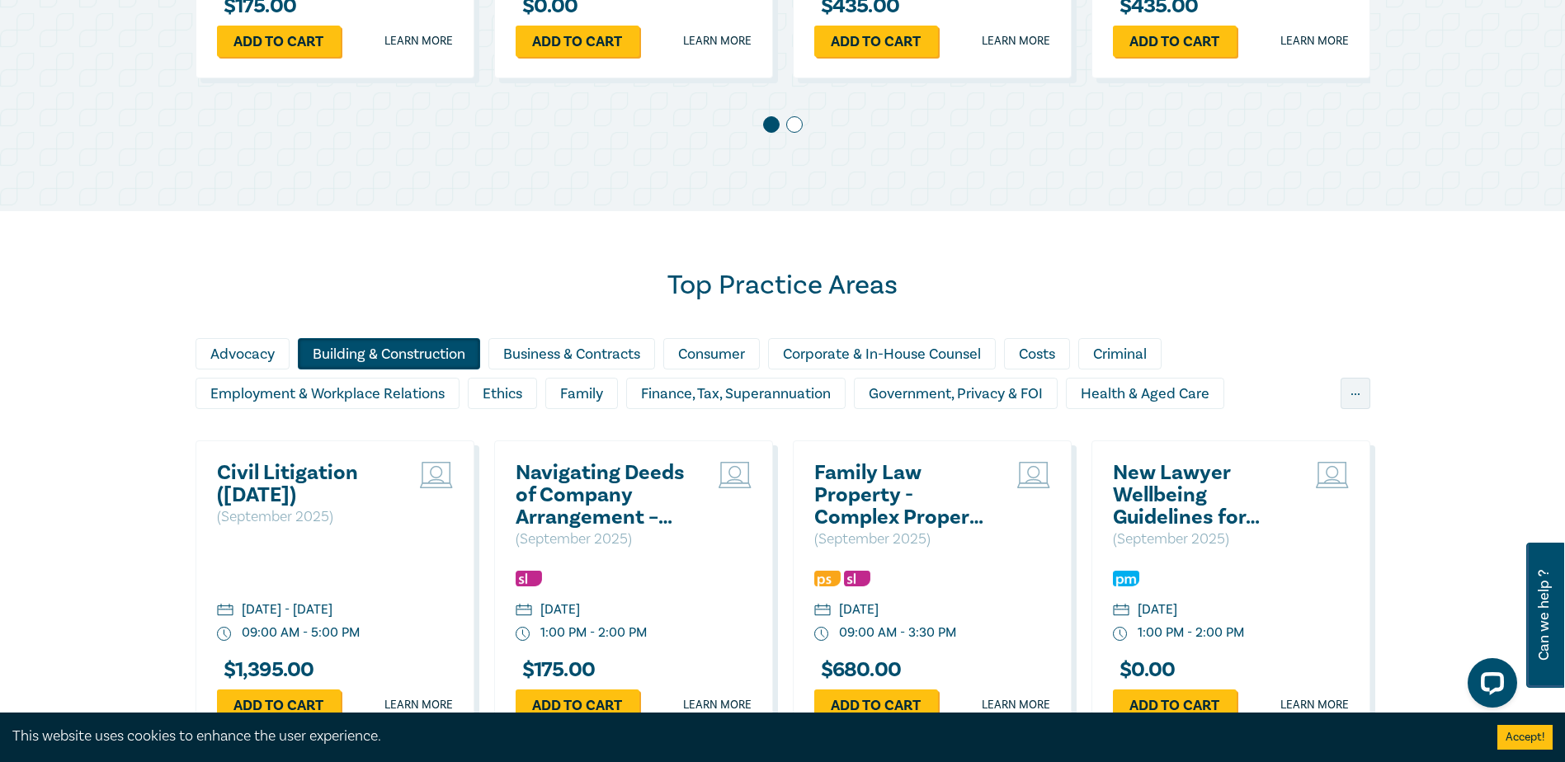
click at [383, 359] on div "Building & Construction" at bounding box center [389, 353] width 182 height 31
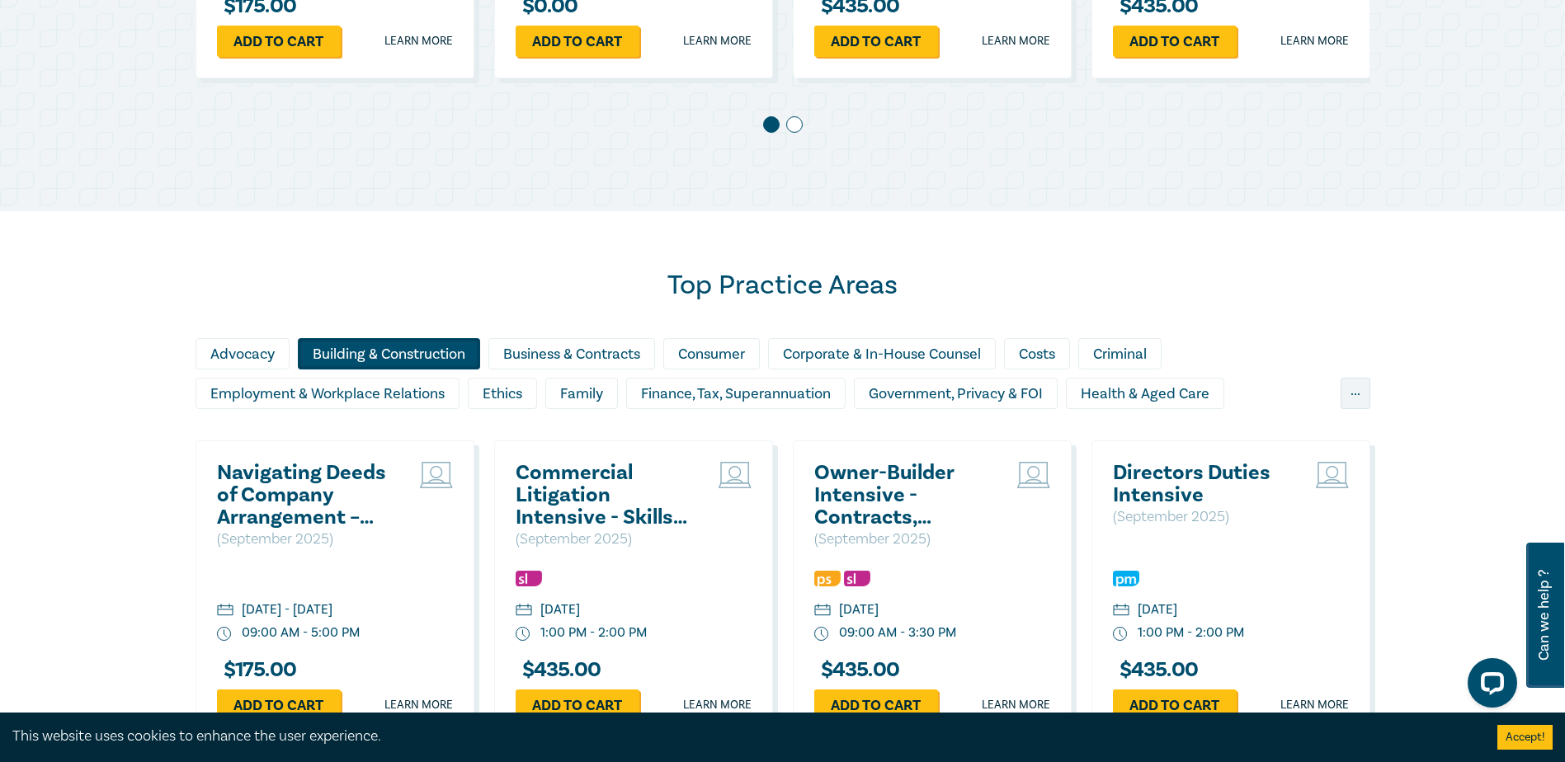
scroll to position [629, 0]
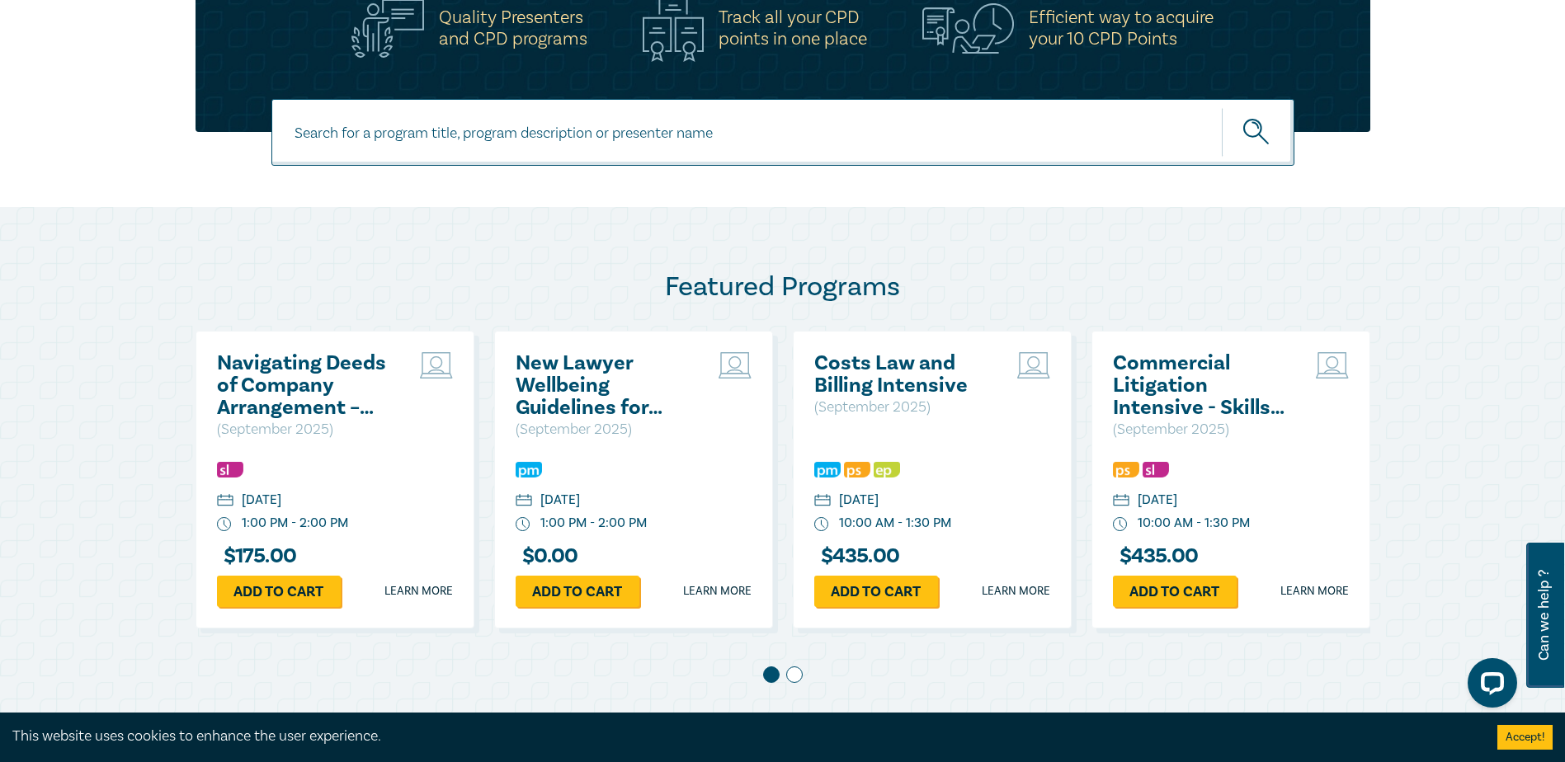
click at [795, 678] on span at bounding box center [794, 675] width 17 height 17
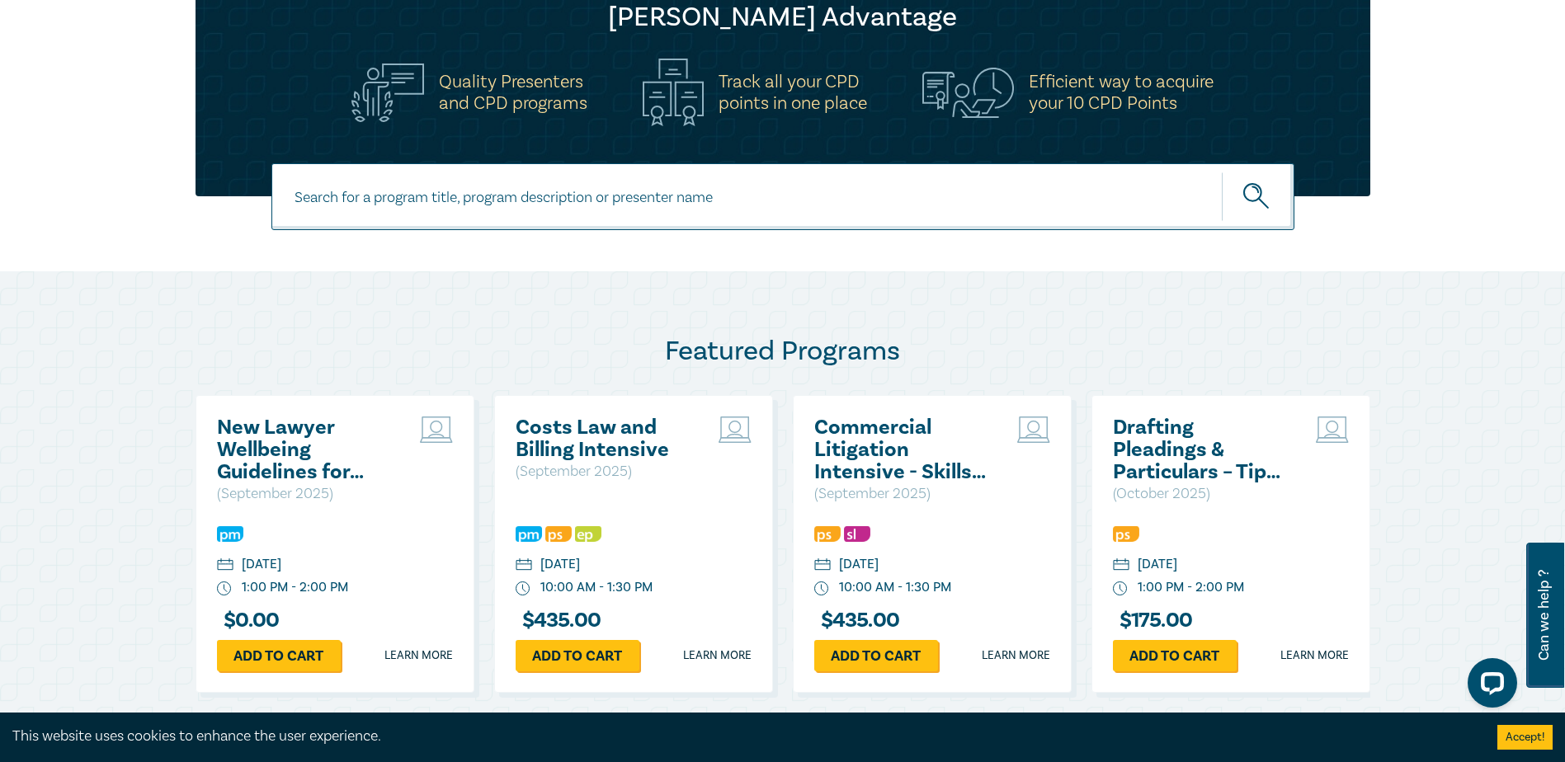
scroll to position [550, 0]
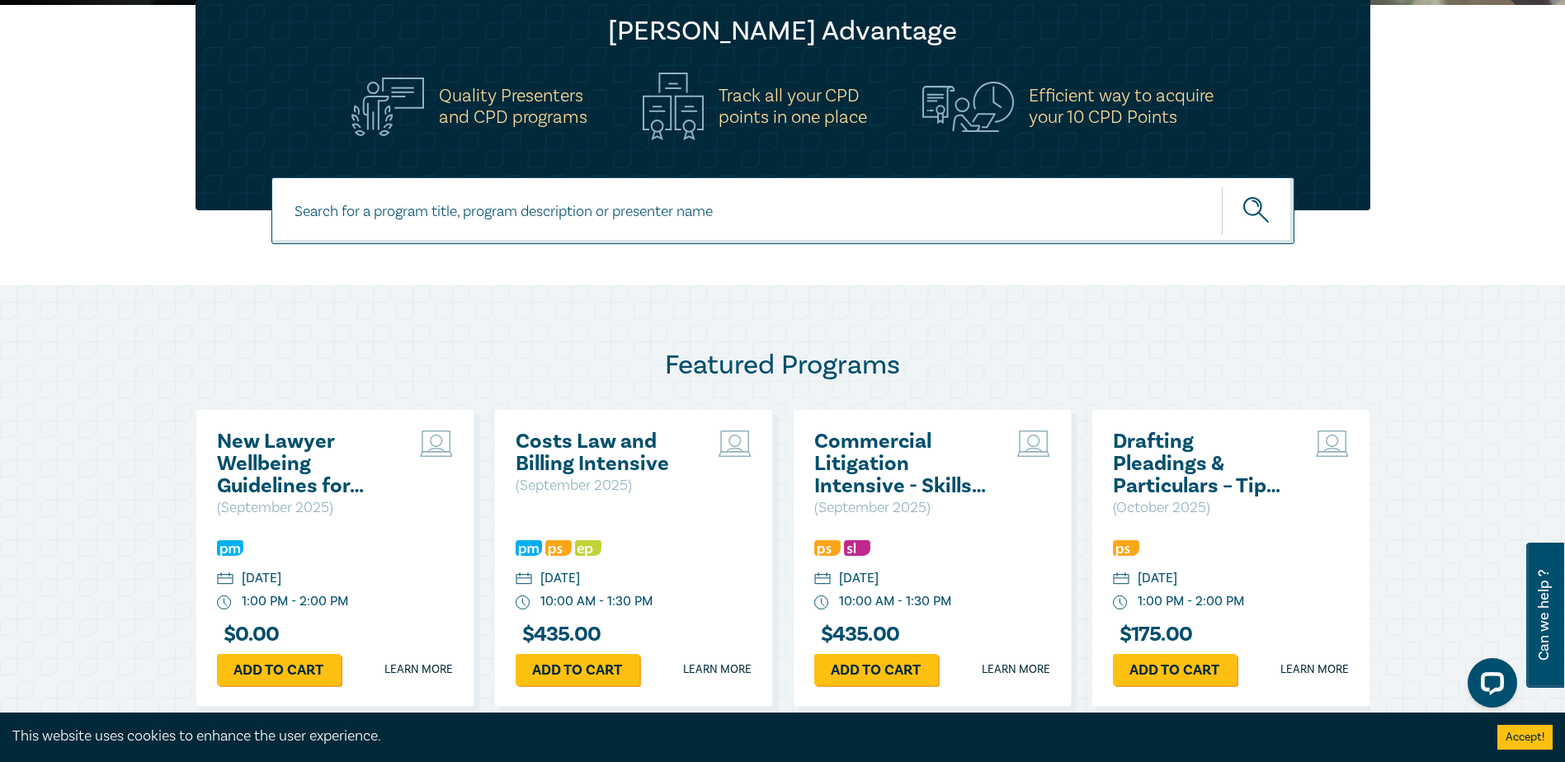
click at [409, 217] on input at bounding box center [782, 210] width 1023 height 67
type input "free"
click at [1222, 186] on button "submit" at bounding box center [1258, 211] width 73 height 50
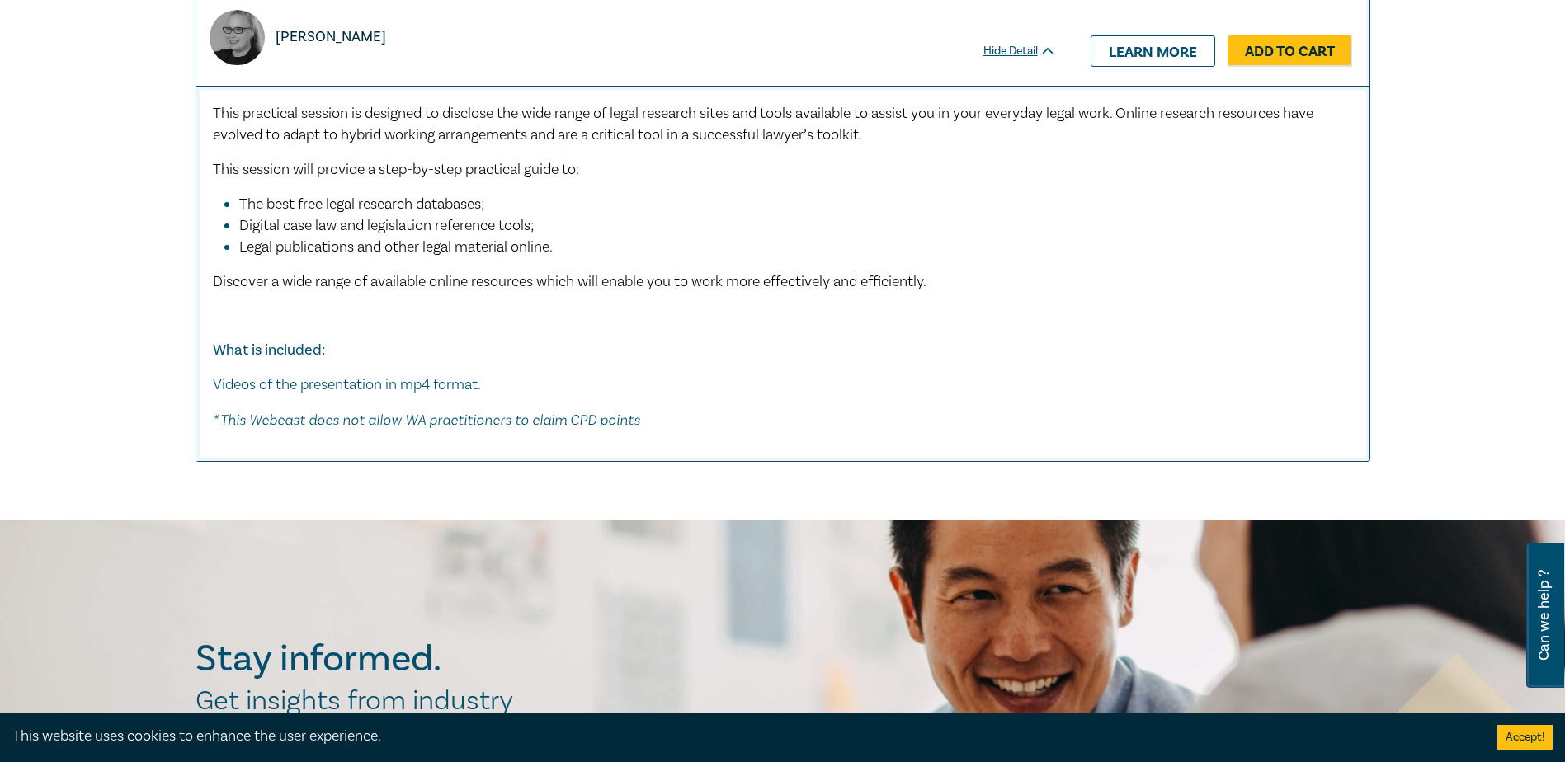
scroll to position [4676, 0]
